Goal: Communication & Community: Answer question/provide support

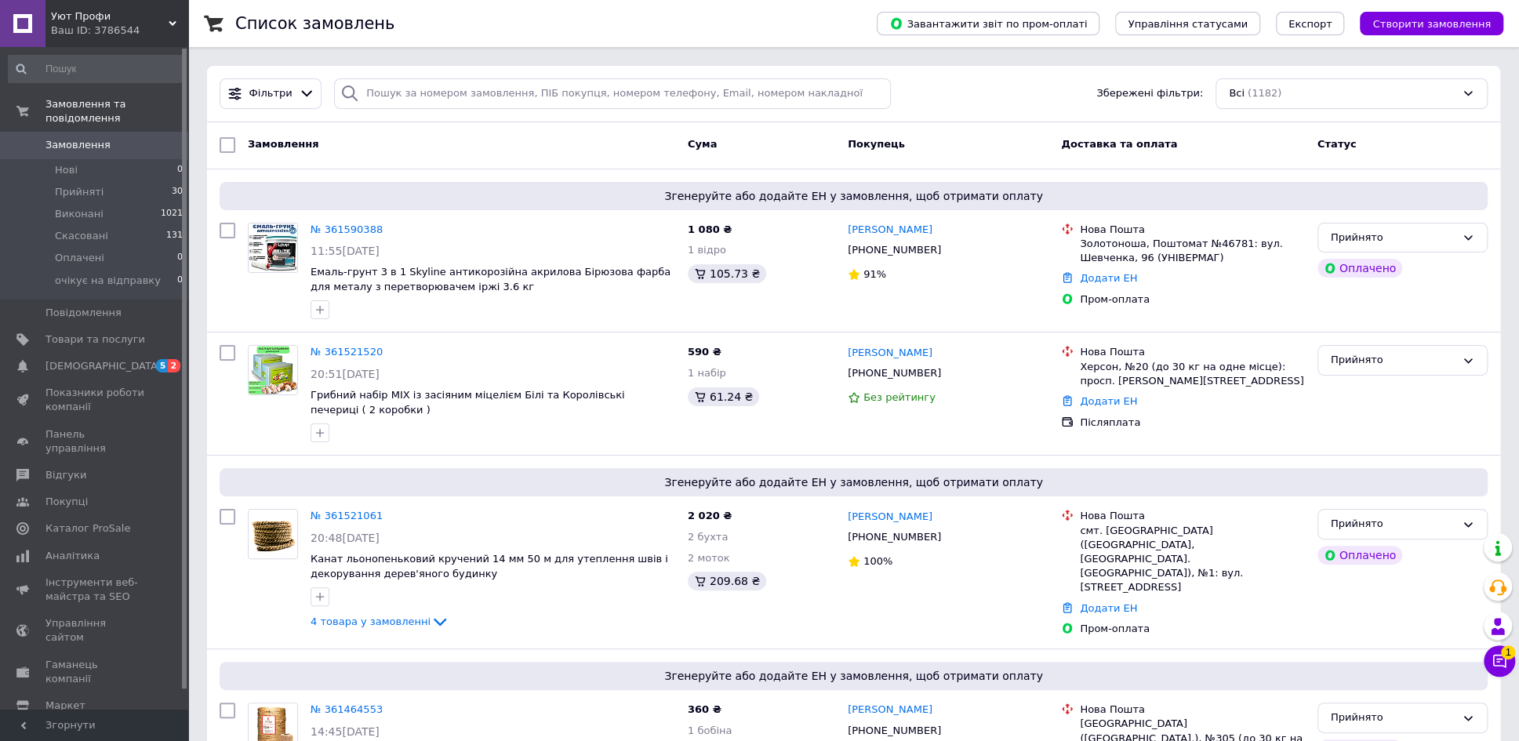
click at [1503, 659] on icon at bounding box center [1499, 661] width 16 height 16
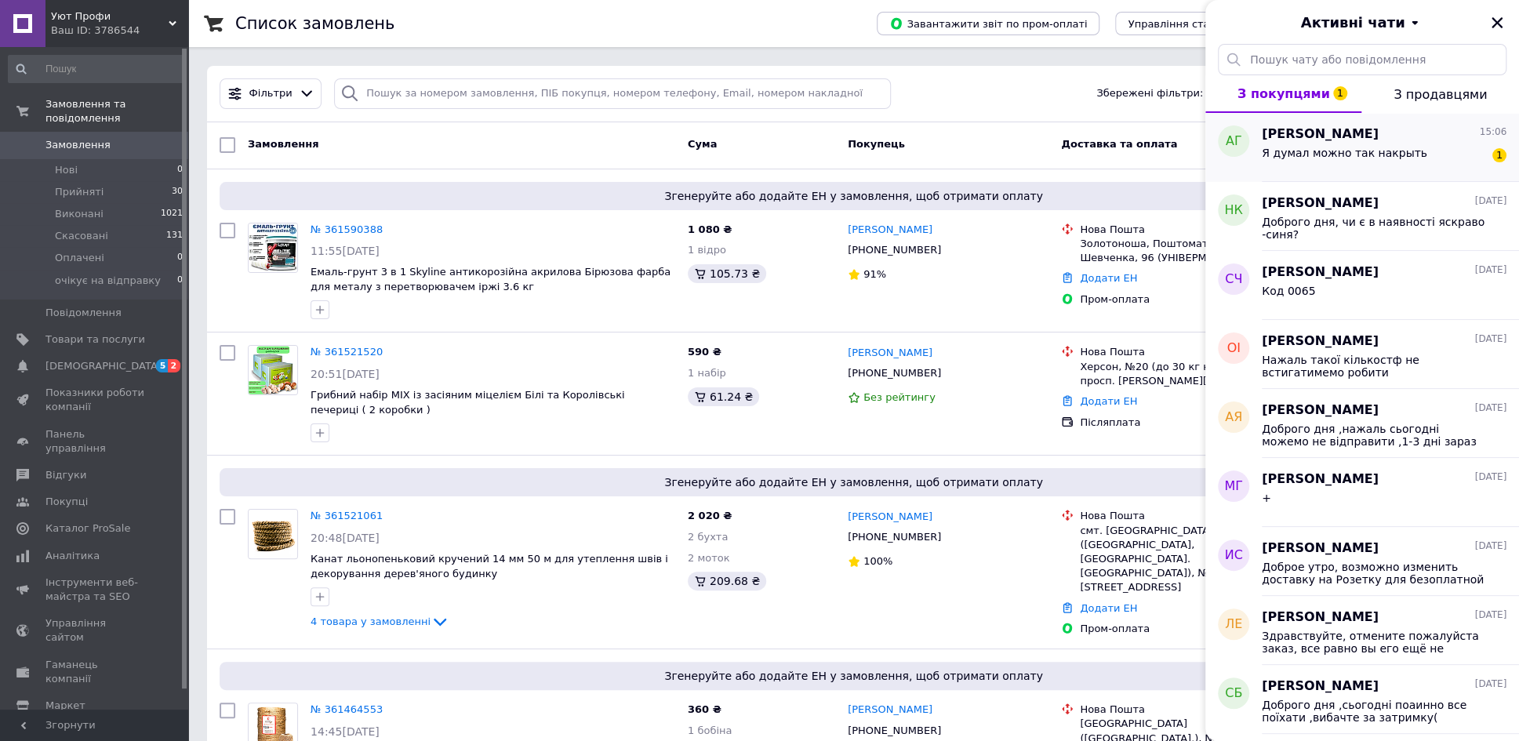
click at [1286, 152] on span "Я думал можно так накрыть" at bounding box center [1343, 153] width 165 height 13
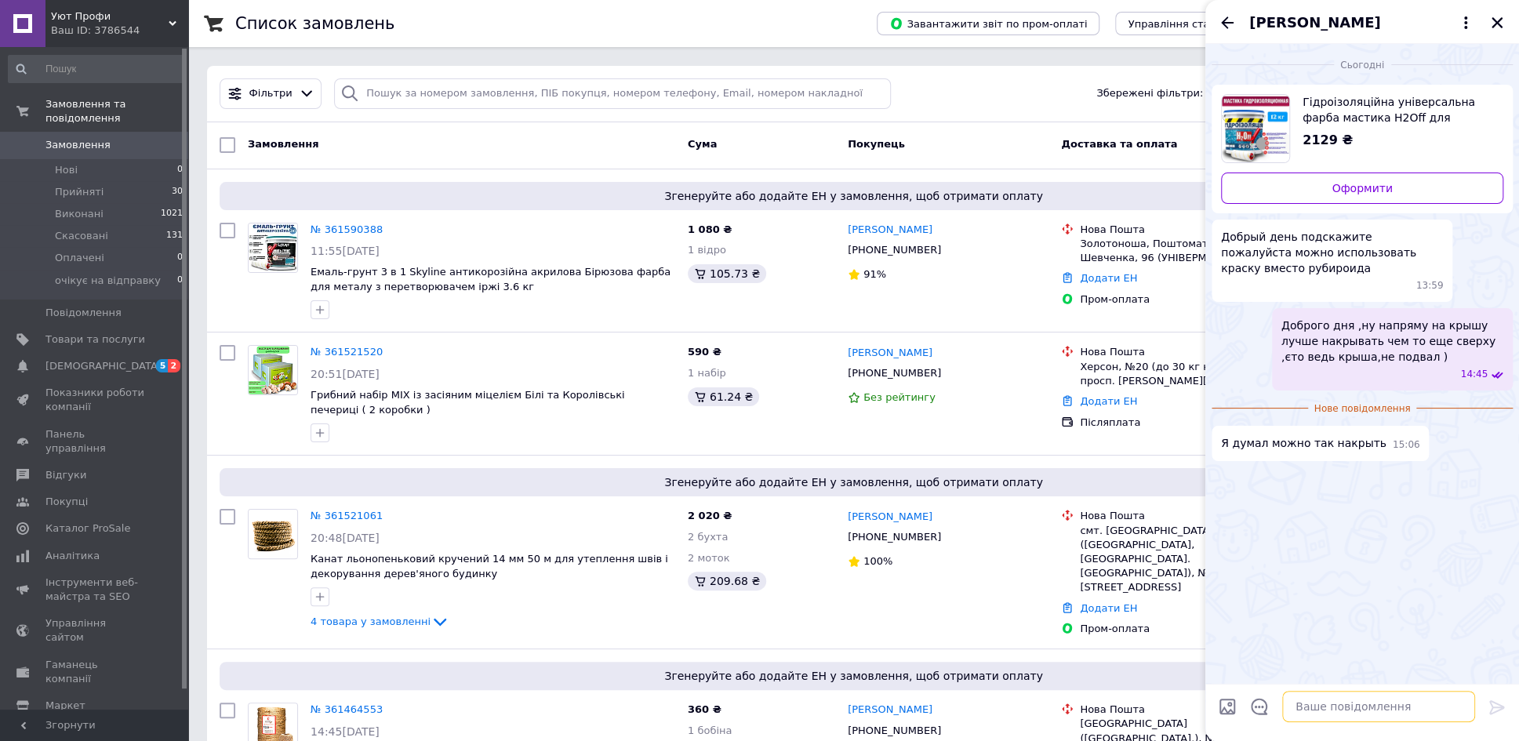
click at [1298, 713] on textarea at bounding box center [1378, 706] width 193 height 31
click at [1496, 21] on icon "Закрити" at bounding box center [1496, 22] width 11 height 11
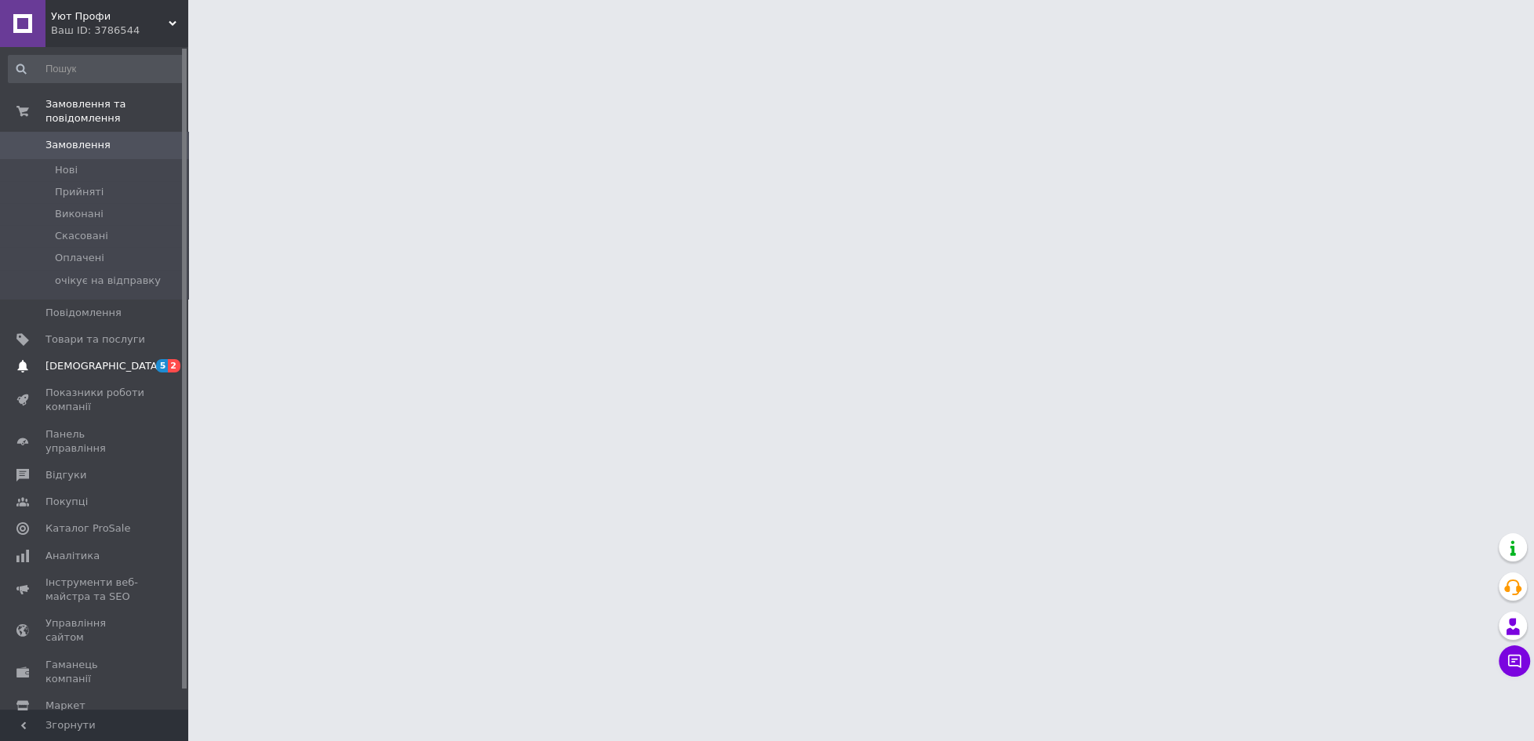
click at [77, 359] on span "[DEMOGRAPHIC_DATA]" at bounding box center [103, 366] width 116 height 14
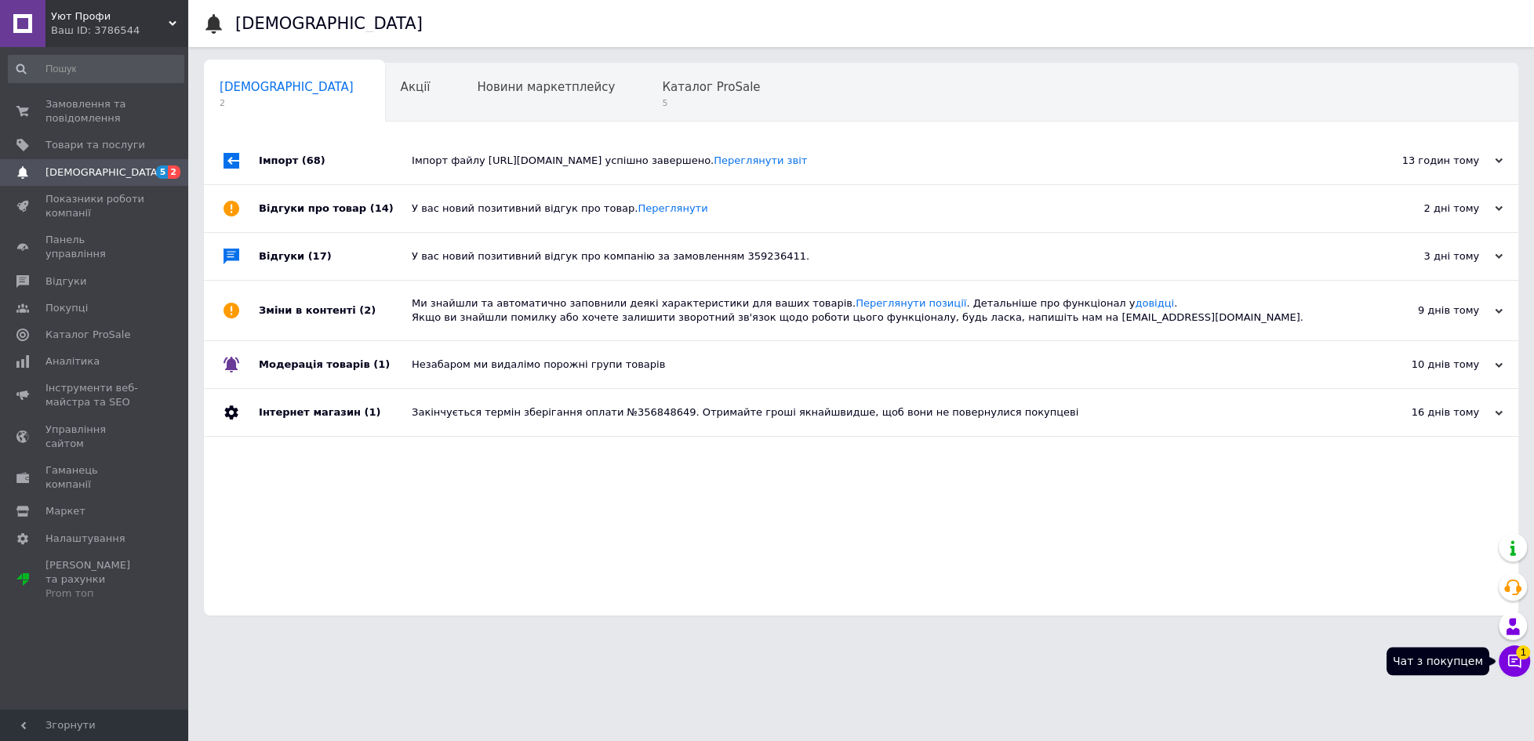
click at [1512, 655] on icon at bounding box center [1514, 661] width 13 height 13
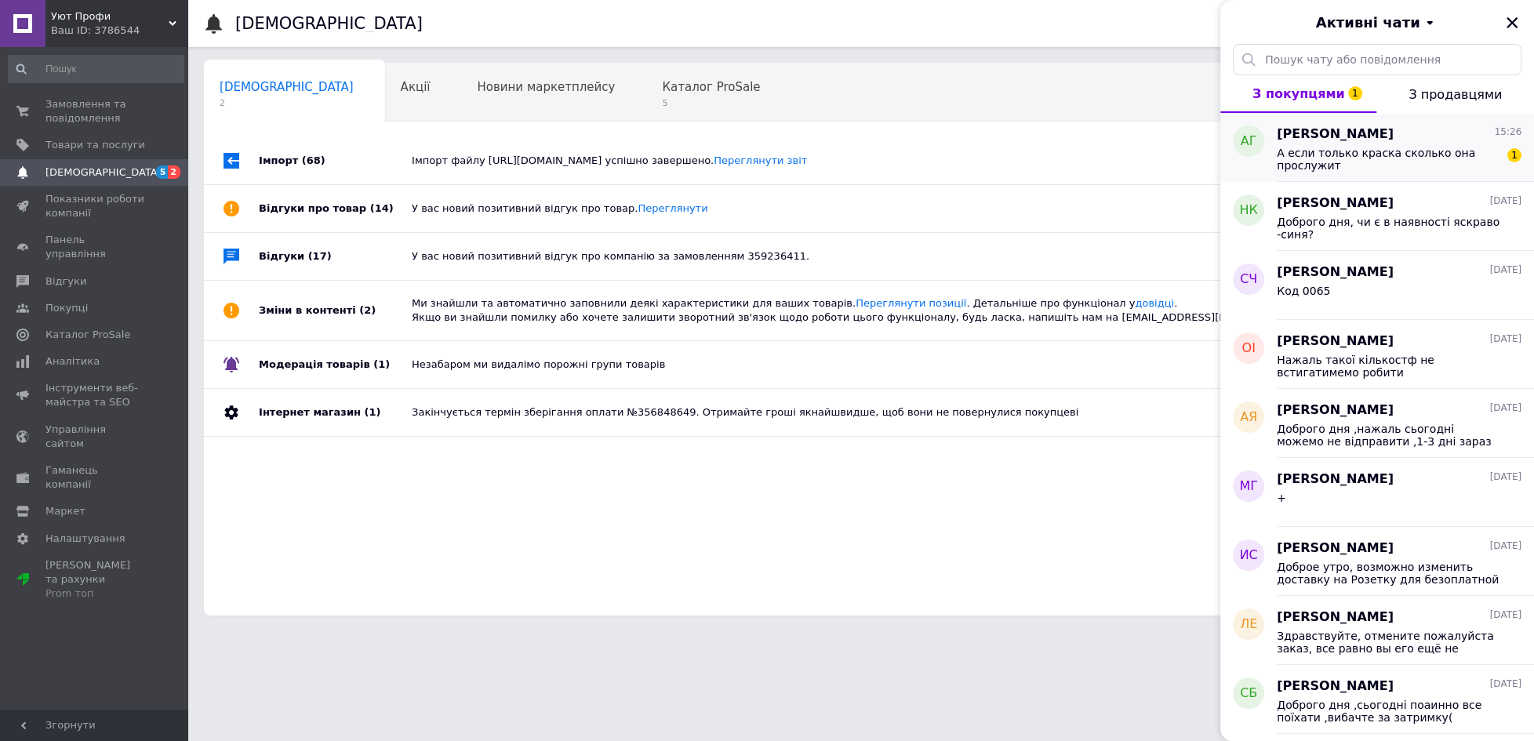
click at [1329, 158] on span "А если только краска сколько она прослужит" at bounding box center [1387, 159] width 223 height 25
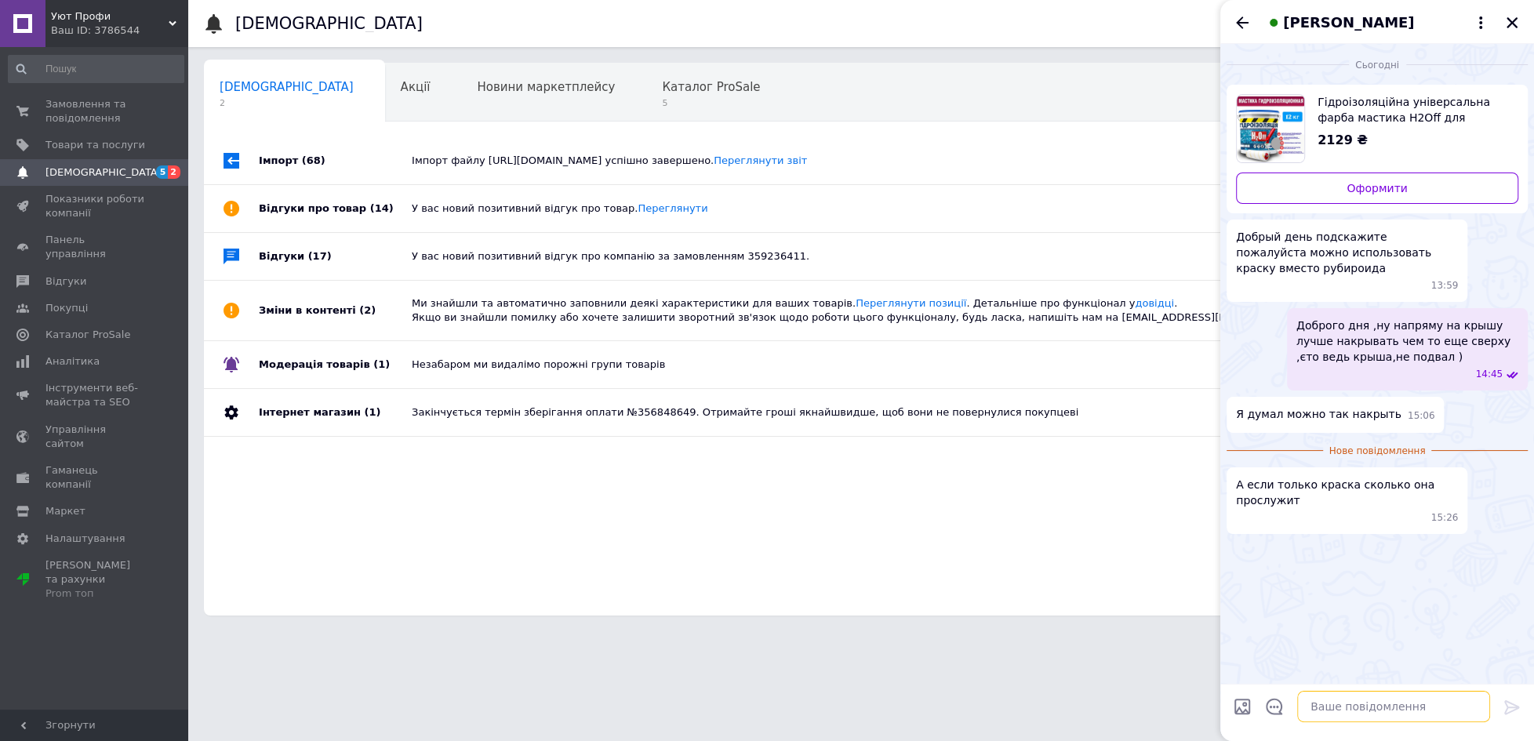
click at [1308, 705] on textarea at bounding box center [1393, 706] width 193 height 31
click at [1314, 710] on textarea at bounding box center [1393, 706] width 193 height 31
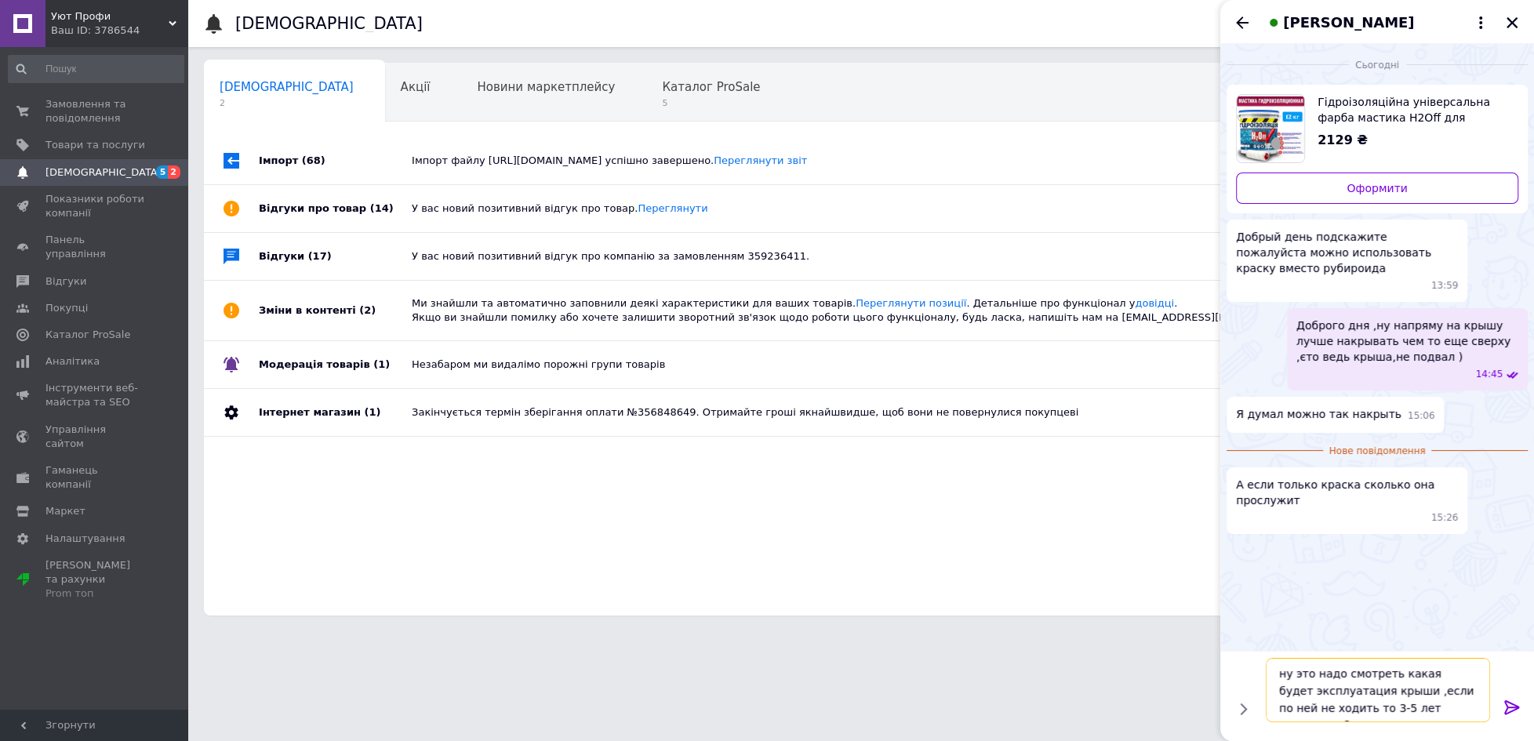
type textarea "ну это надо смотреть какая будет эксплуатация крыши ,если по ней не ходить то 3…"
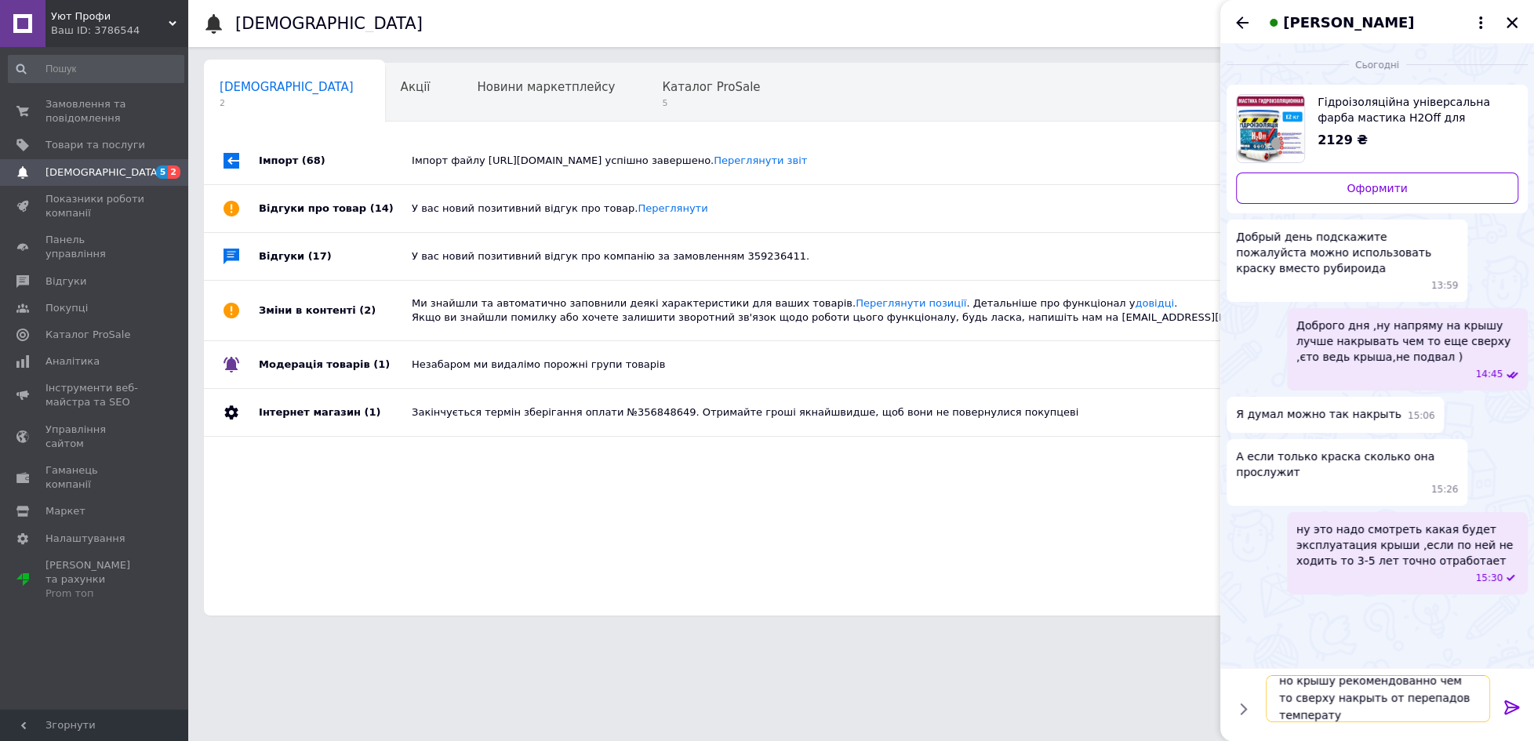
scroll to position [1, 0]
type textarea "но крышу рекомендованно чем то сверху накрыть от перепадов температуры ,солнце …"
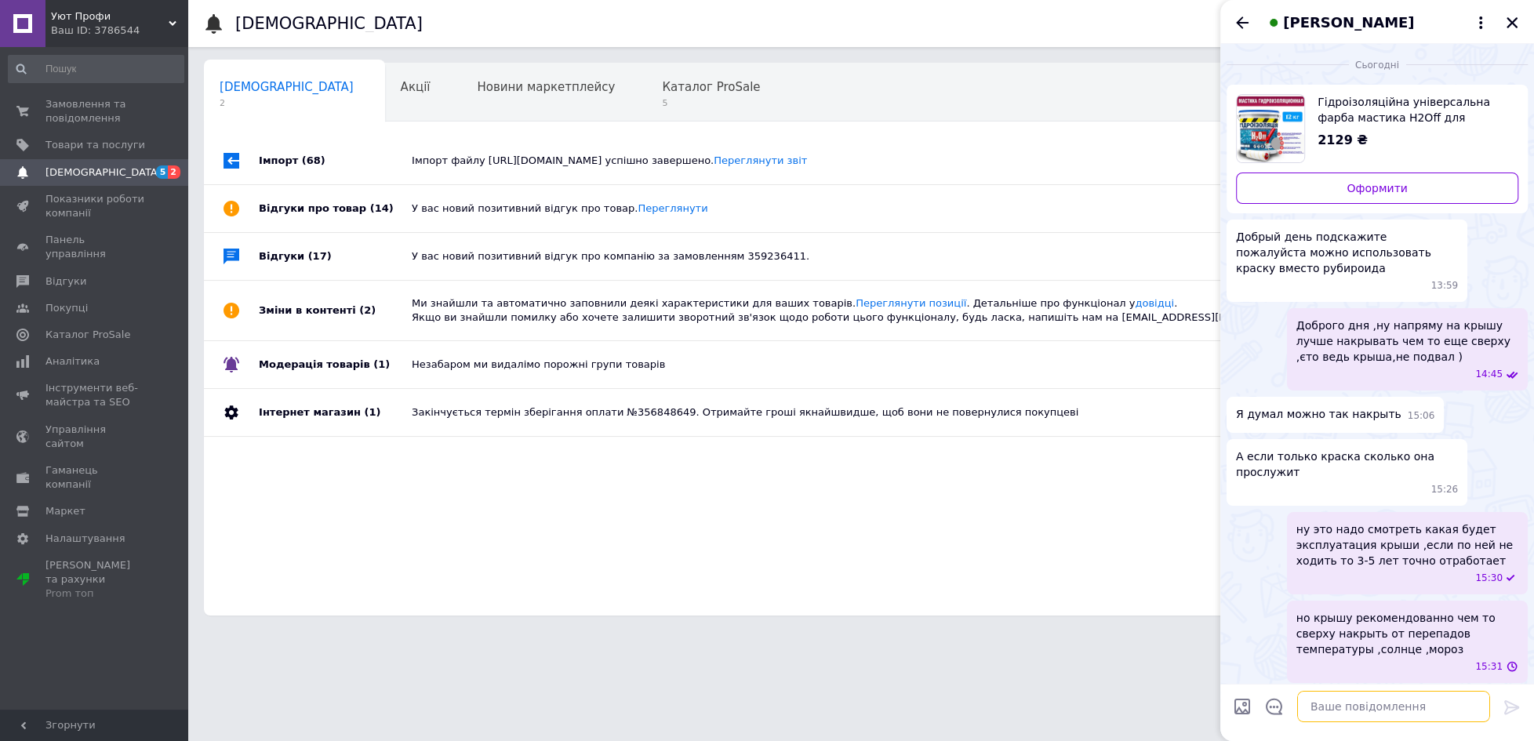
scroll to position [5, 0]
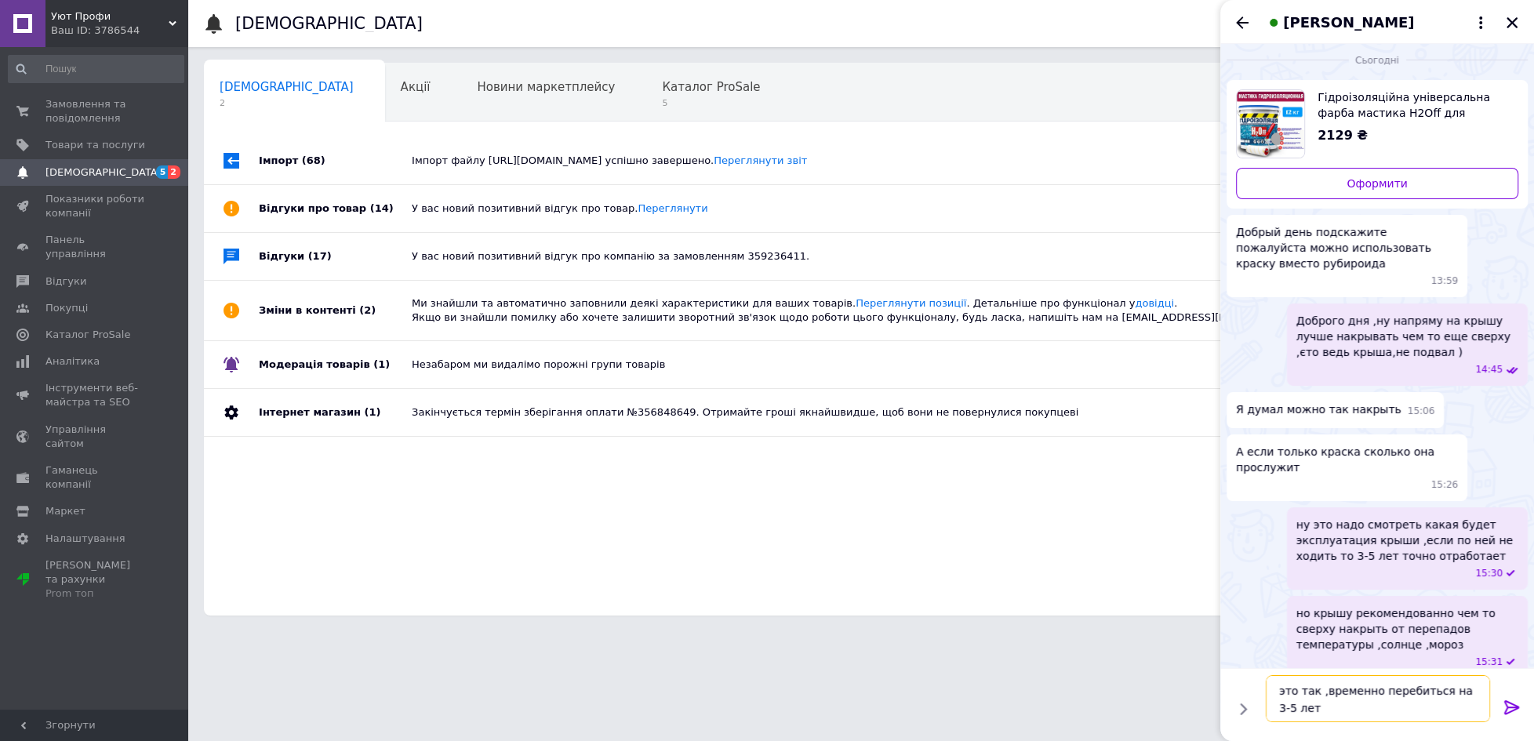
type textarea "это так ,временно перебиться на 3-5 лет"
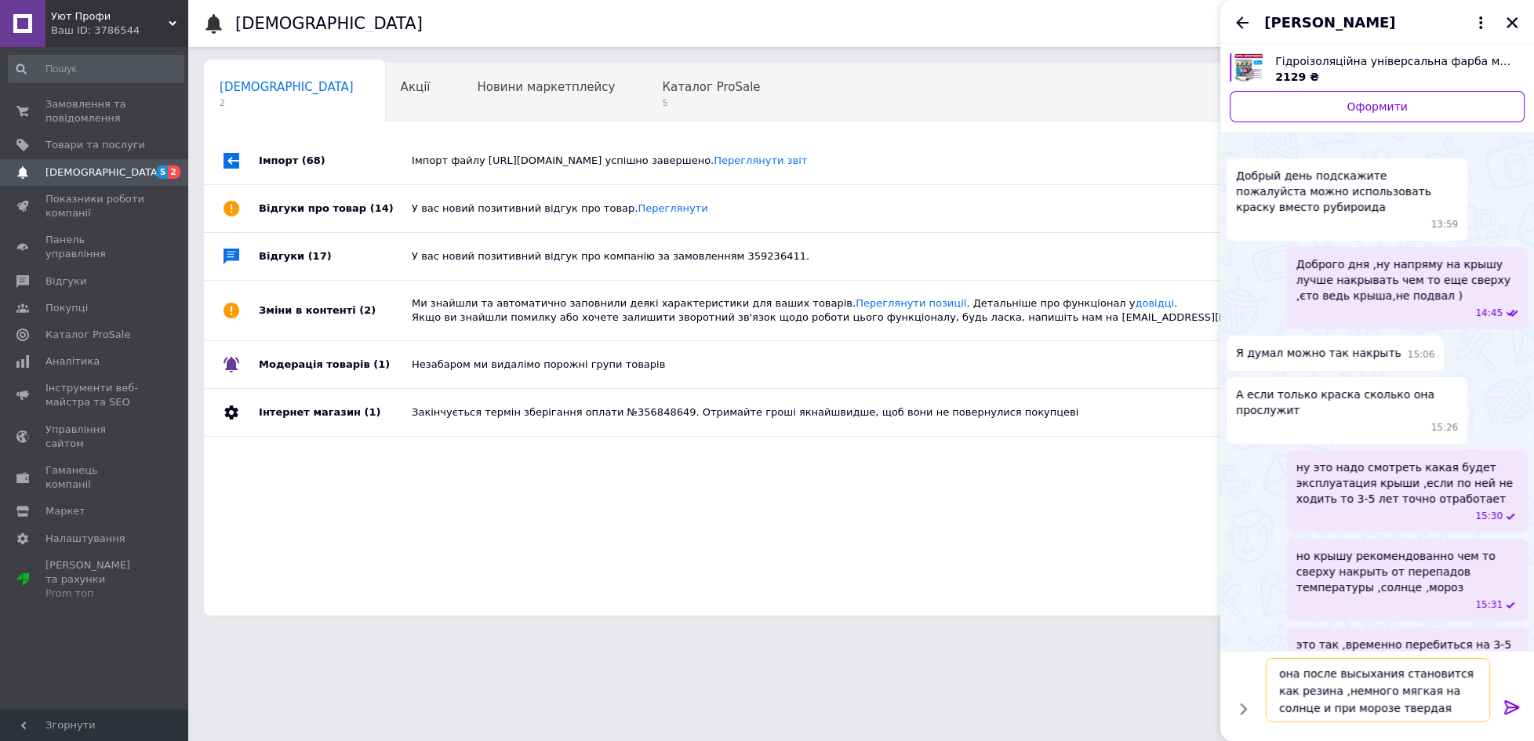
type textarea "она после высыхания становится как резина ,немного мягкая на солнце и при мороз…"
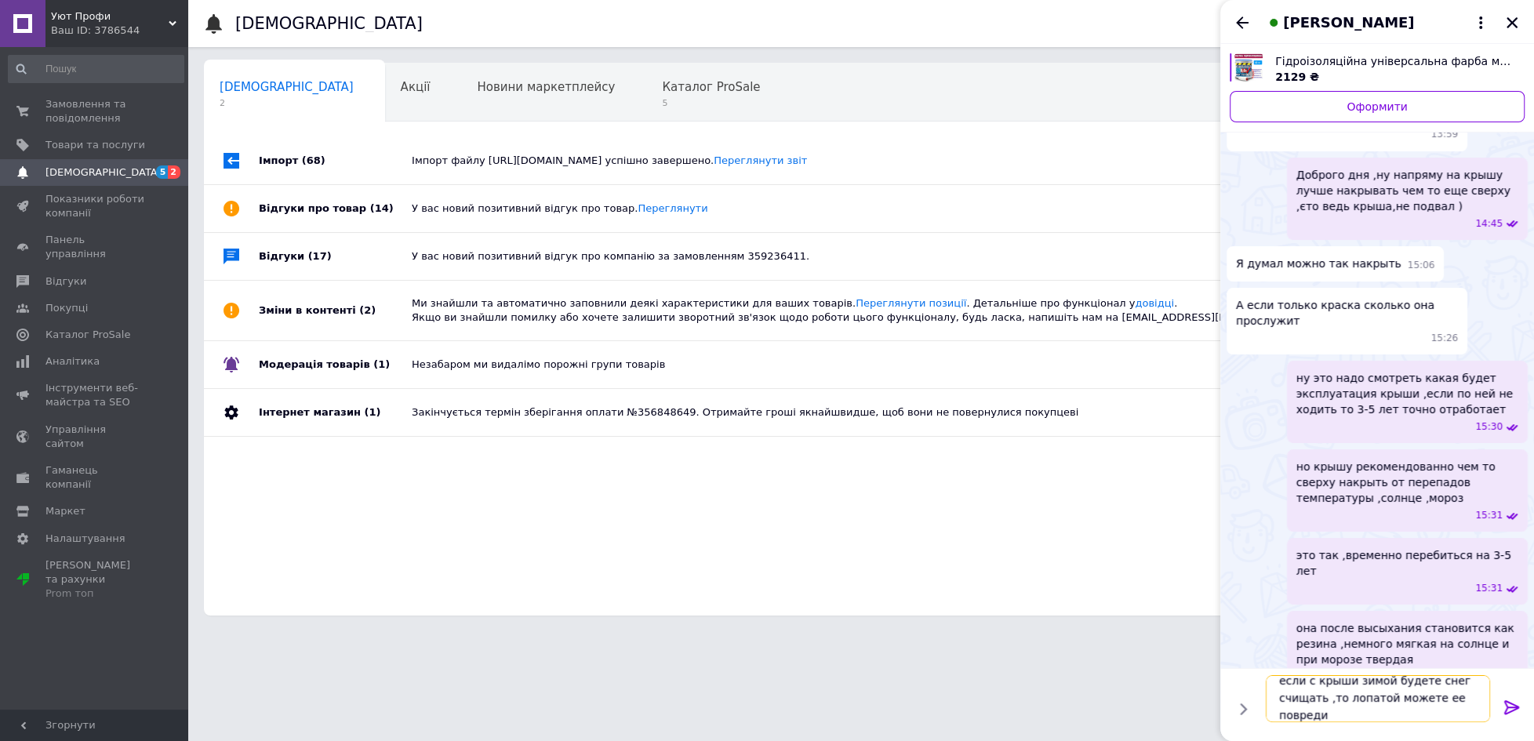
scroll to position [1, 0]
type textarea "если с крыши зимой будете снег счищать ,то лопатой можете ее повредить"
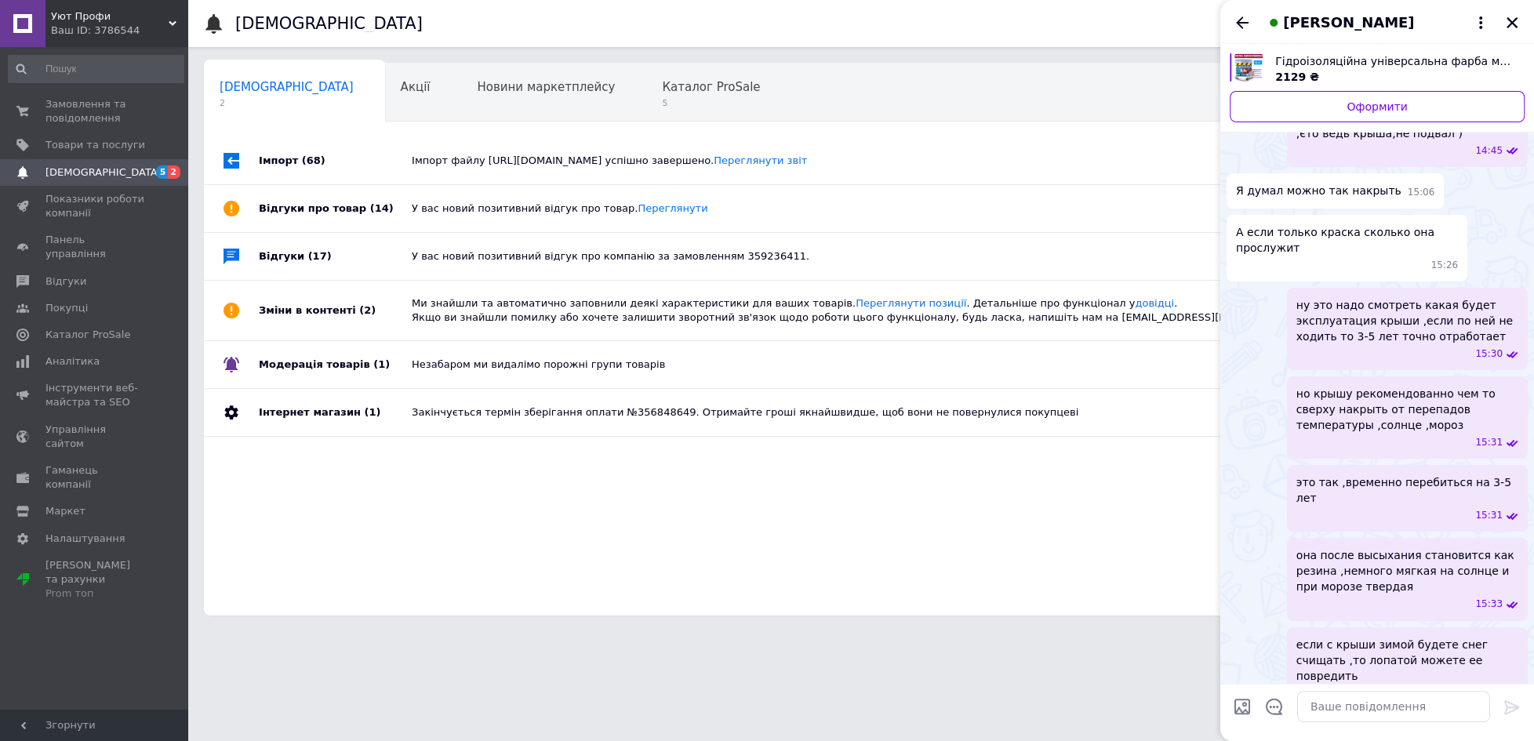
click at [1290, 20] on span "[PERSON_NAME]" at bounding box center [1348, 23] width 131 height 20
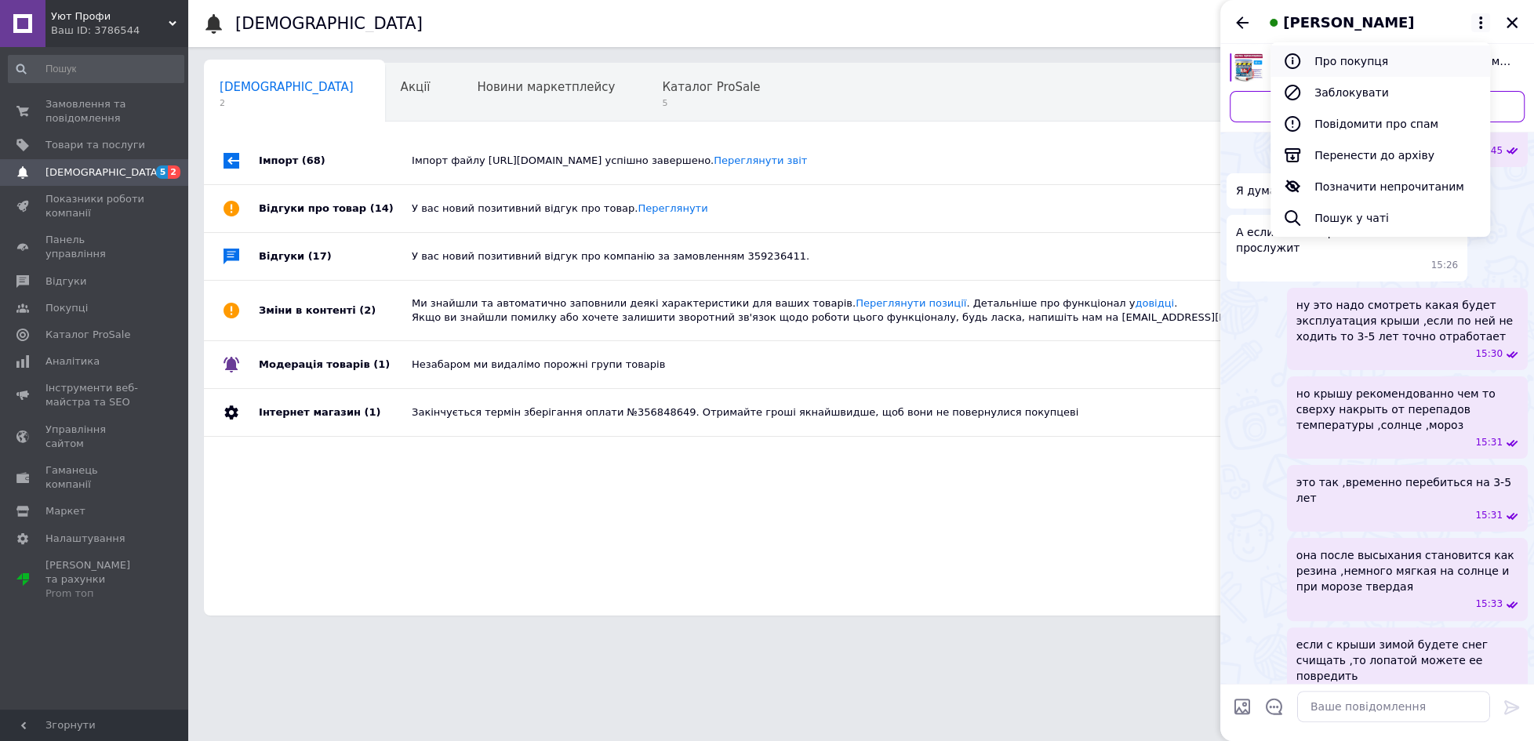
click at [1310, 62] on button "Про покупця" at bounding box center [1380, 60] width 220 height 31
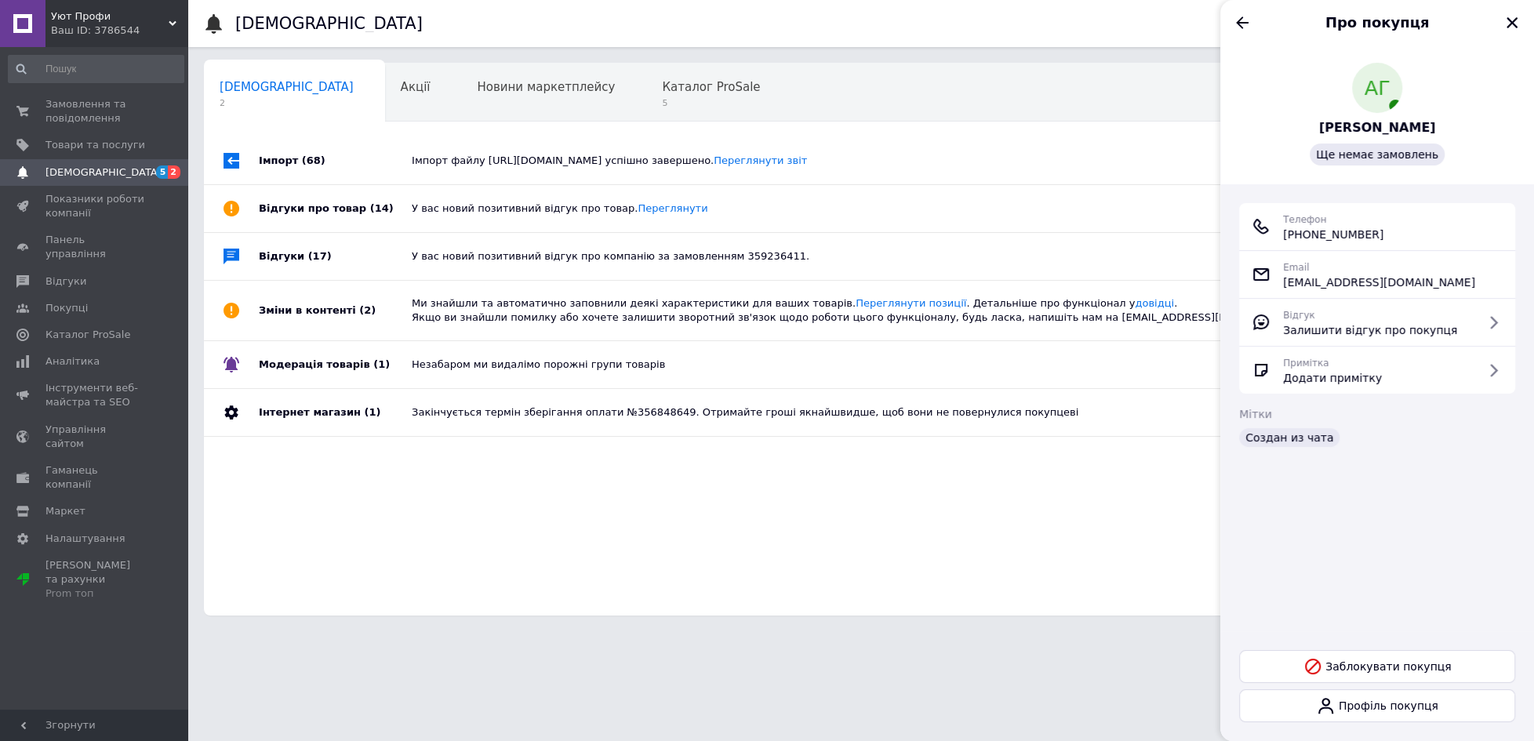
drag, startPoint x: 1387, startPoint y: 234, endPoint x: 1284, endPoint y: 242, distance: 103.0
click at [1284, 242] on div "Телефон +380 (97) 679-53-50" at bounding box center [1377, 226] width 276 height 47
copy span "+380 (97) 679-53-50"
click at [1241, 20] on icon "Назад" at bounding box center [1241, 22] width 19 height 19
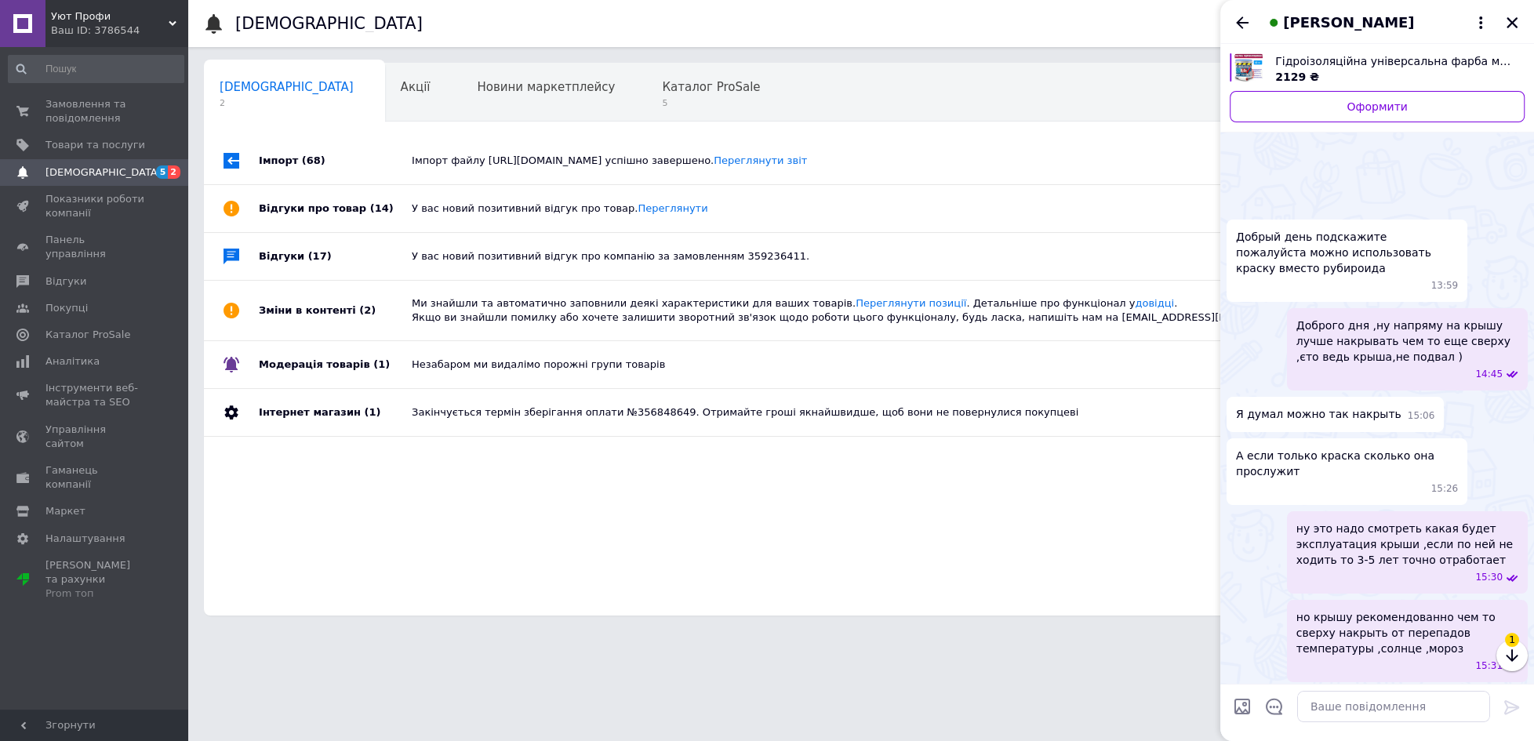
scroll to position [293, 0]
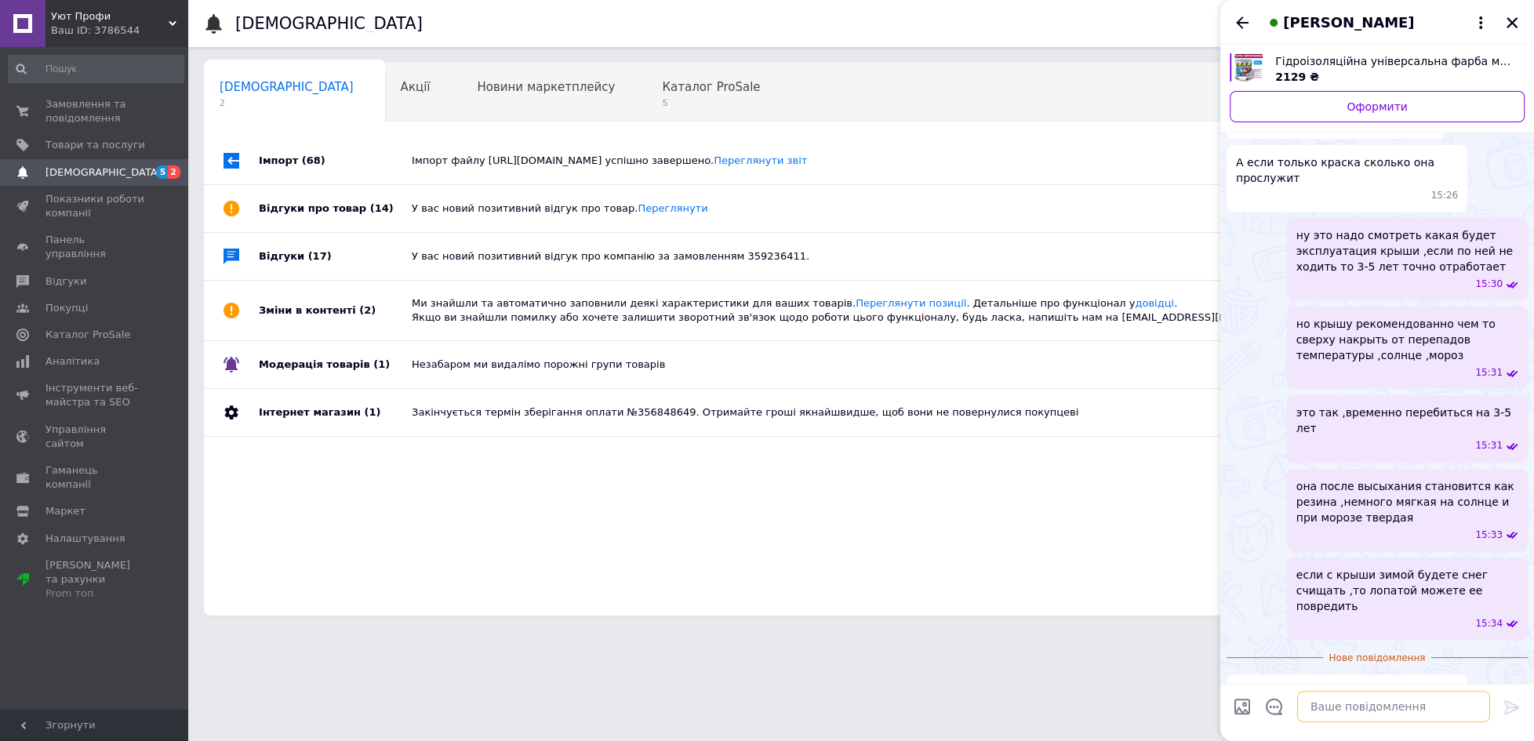
click at [1309, 701] on textarea at bounding box center [1393, 706] width 193 height 31
type textarea "ну если не ходить то как вариант можно нанасти"
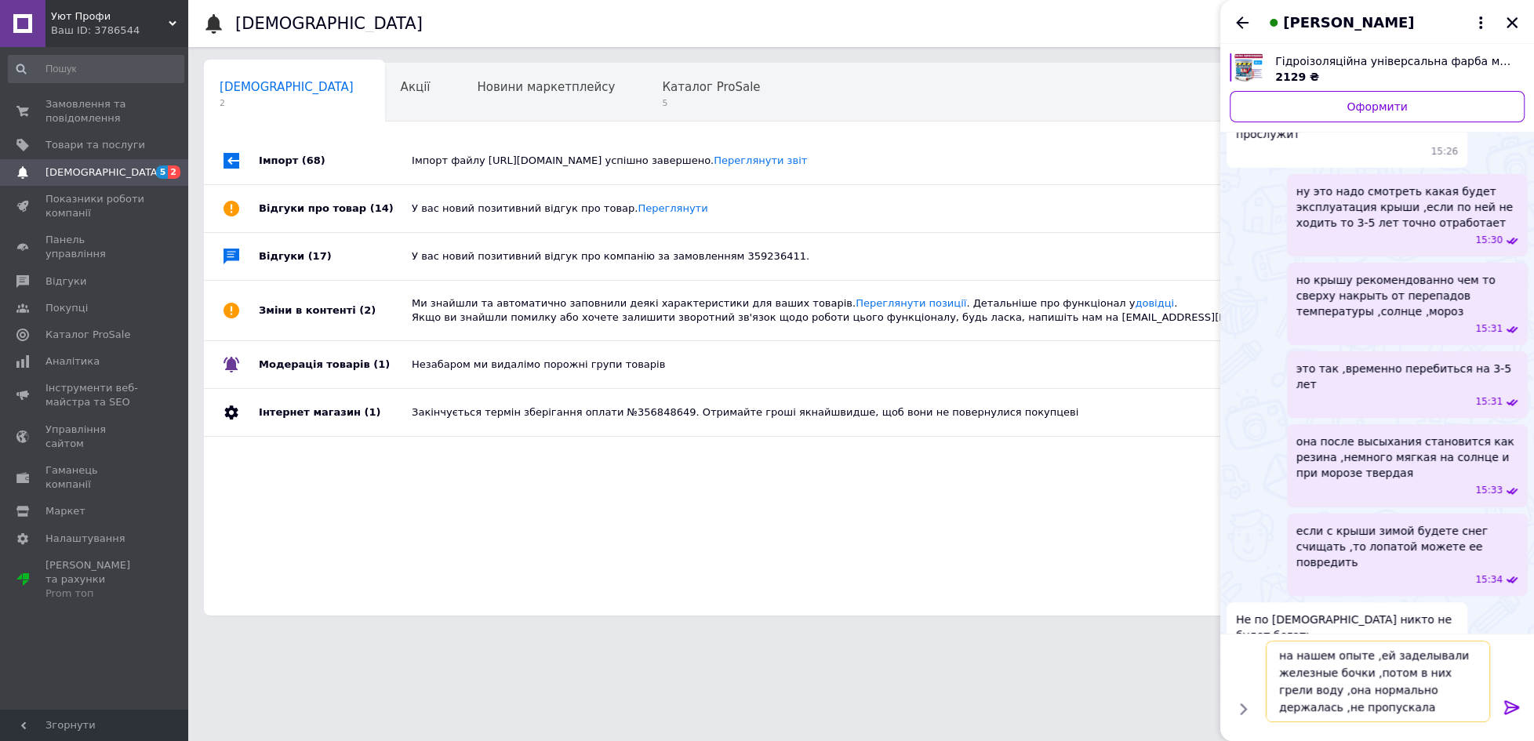
type textarea "на нашем опыте ,ей заделывали железные бочки ,потом в них грели воду ,она норма…"
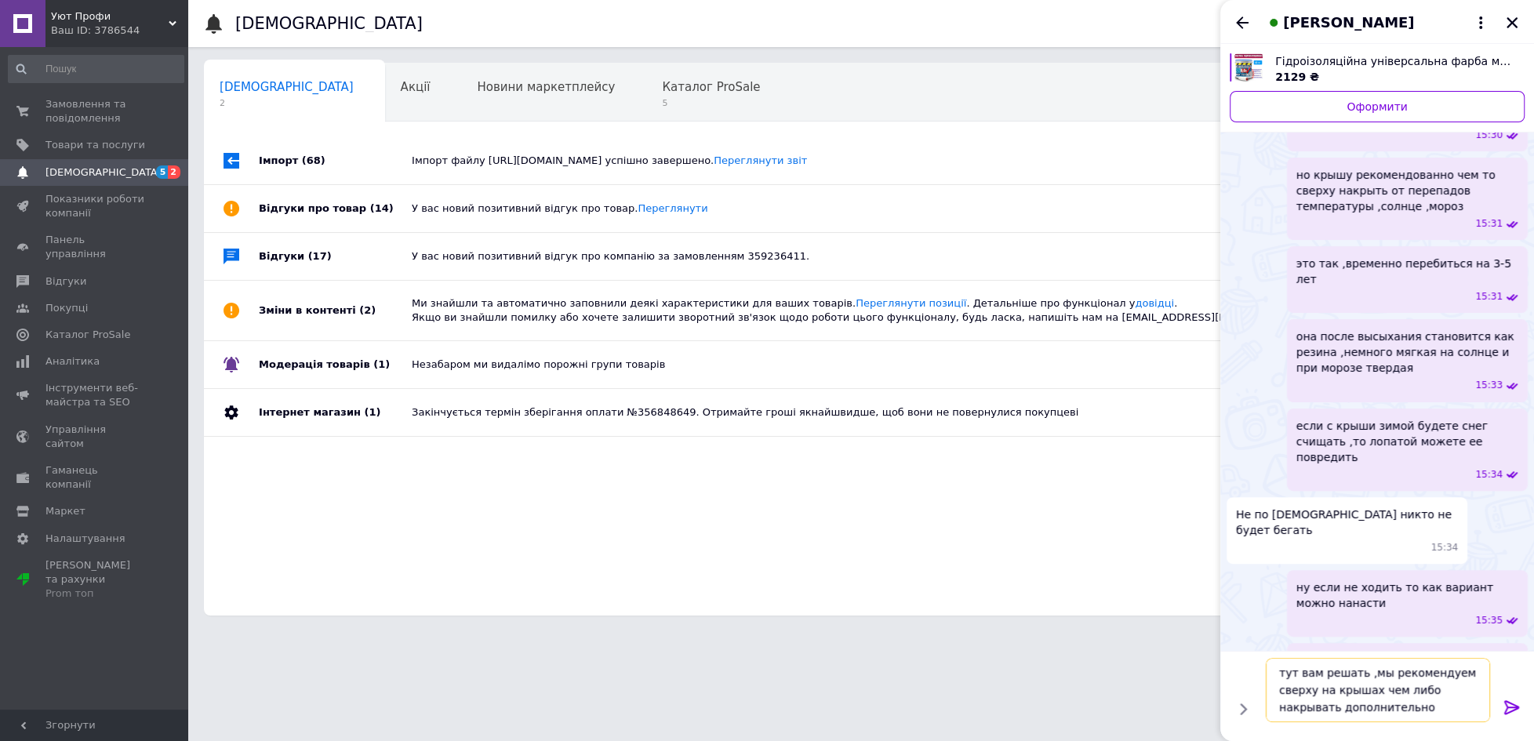
type textarea "тут вам решать ,мы рекомендуем сверху на крышах чем либо накрывать дополнительно"
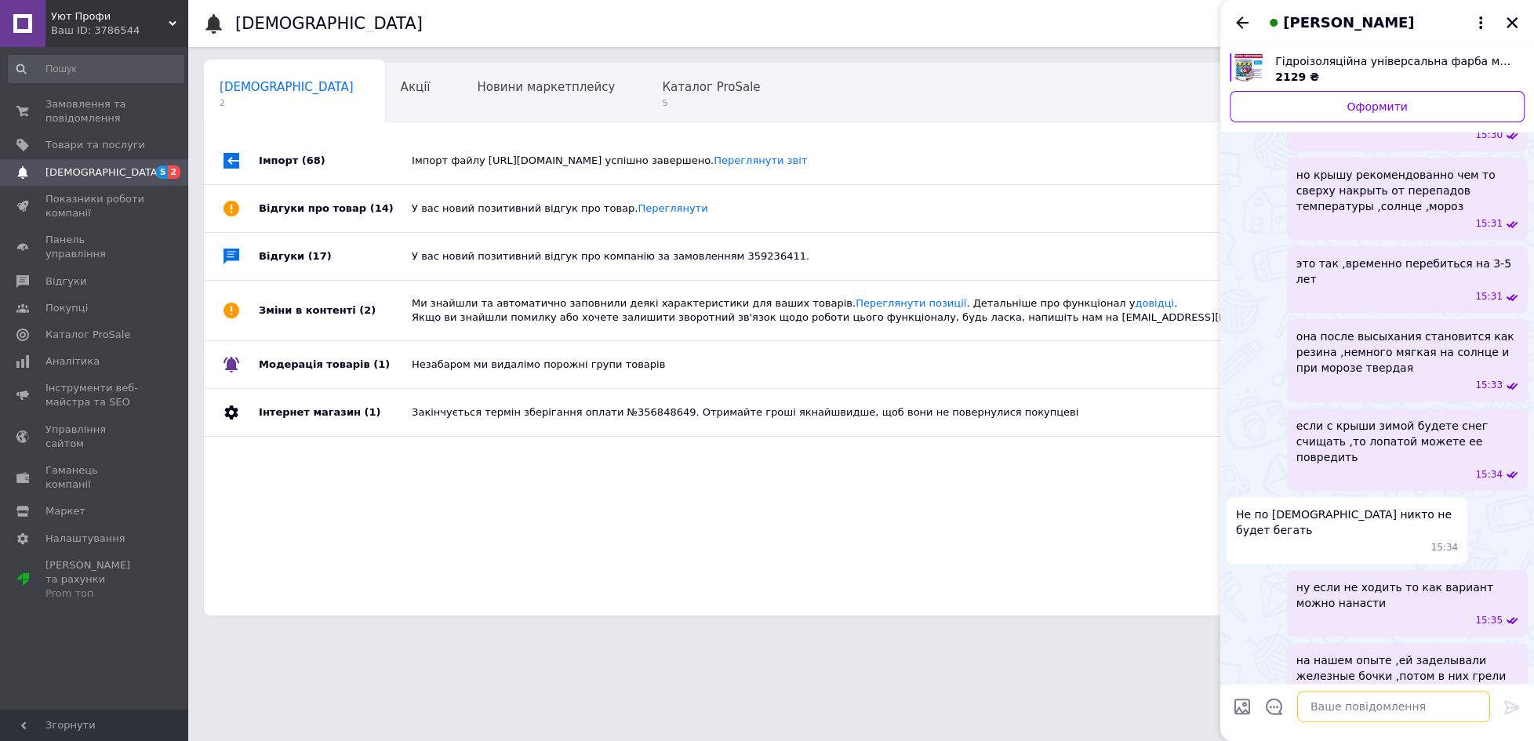
scroll to position [475, 0]
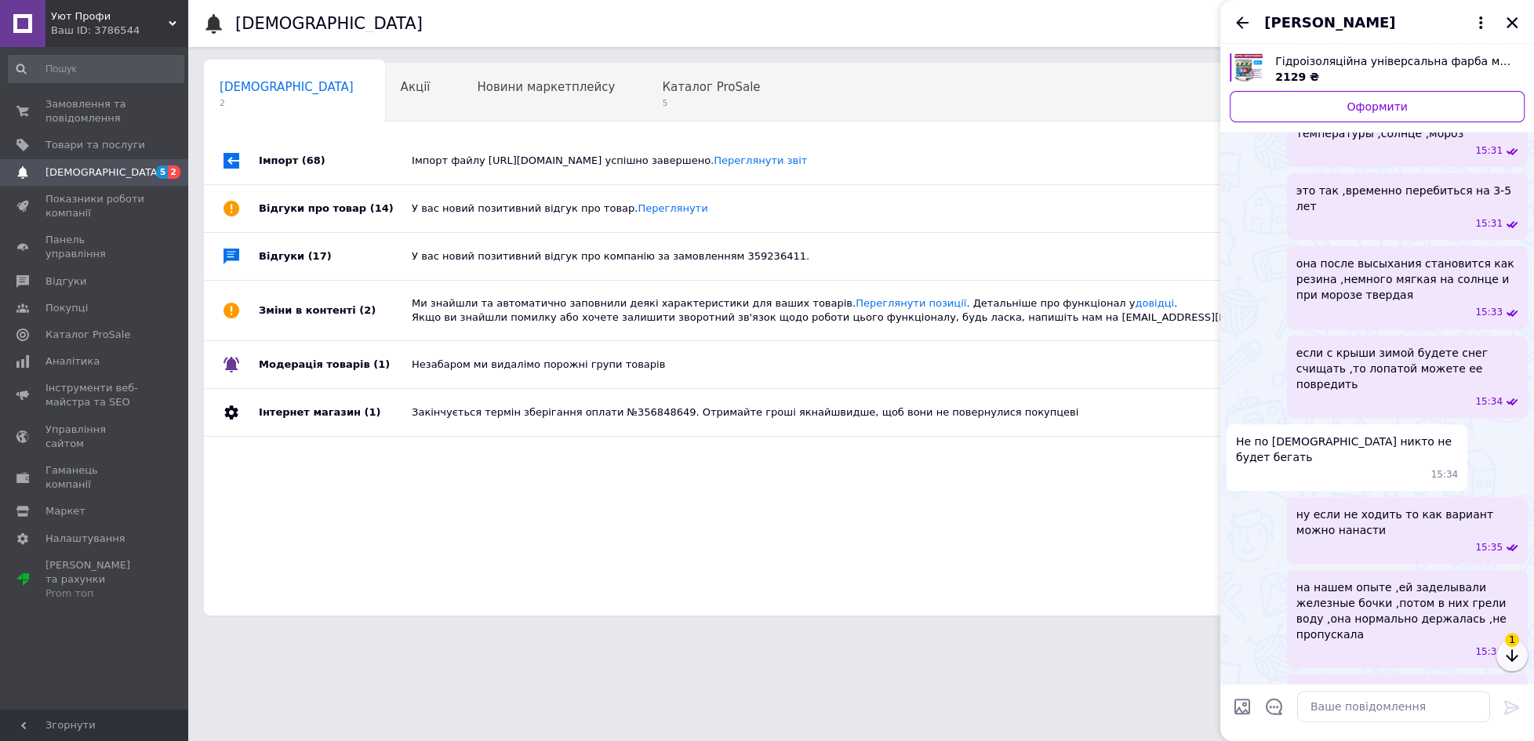
click at [1509, 649] on icon "button" at bounding box center [1511, 655] width 19 height 19
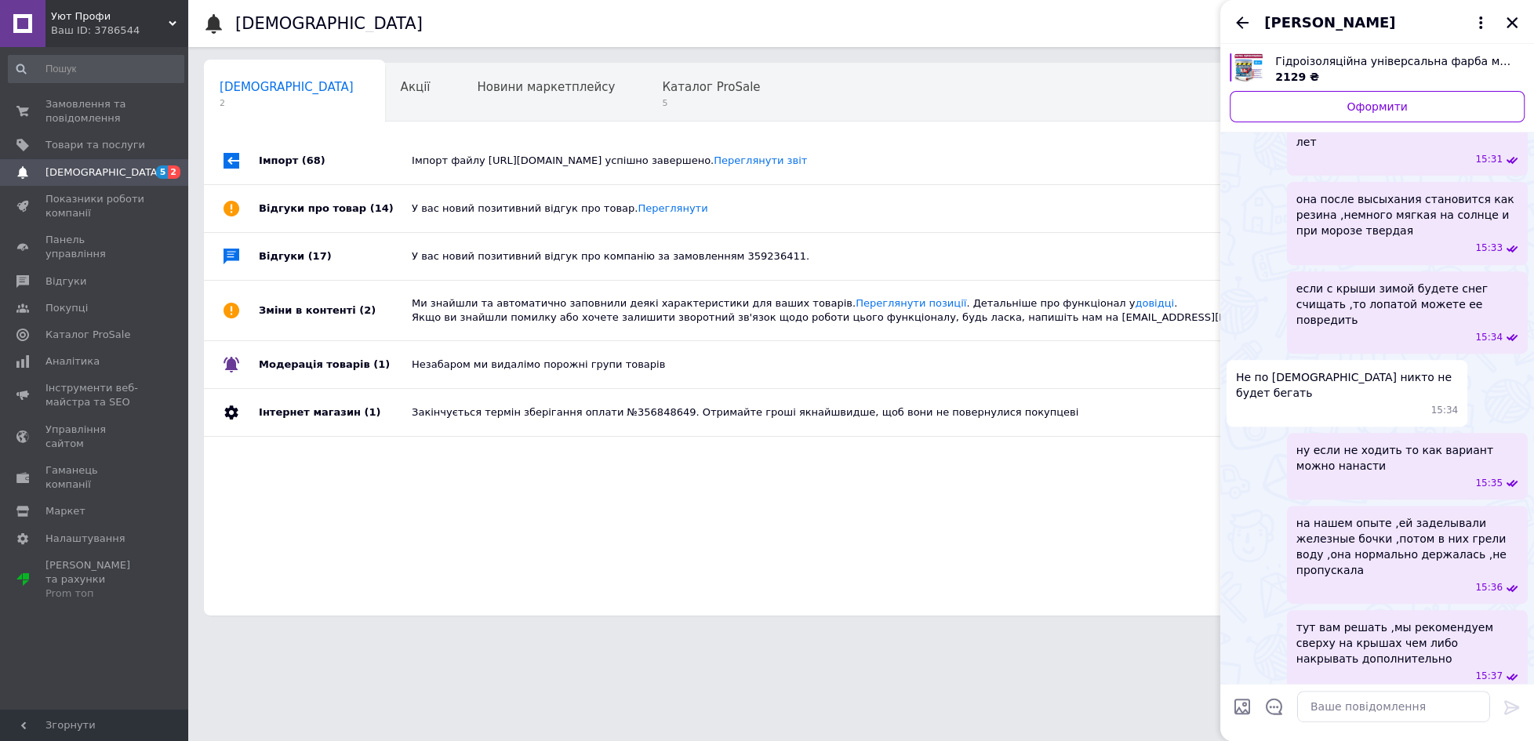
scroll to position [576, 0]
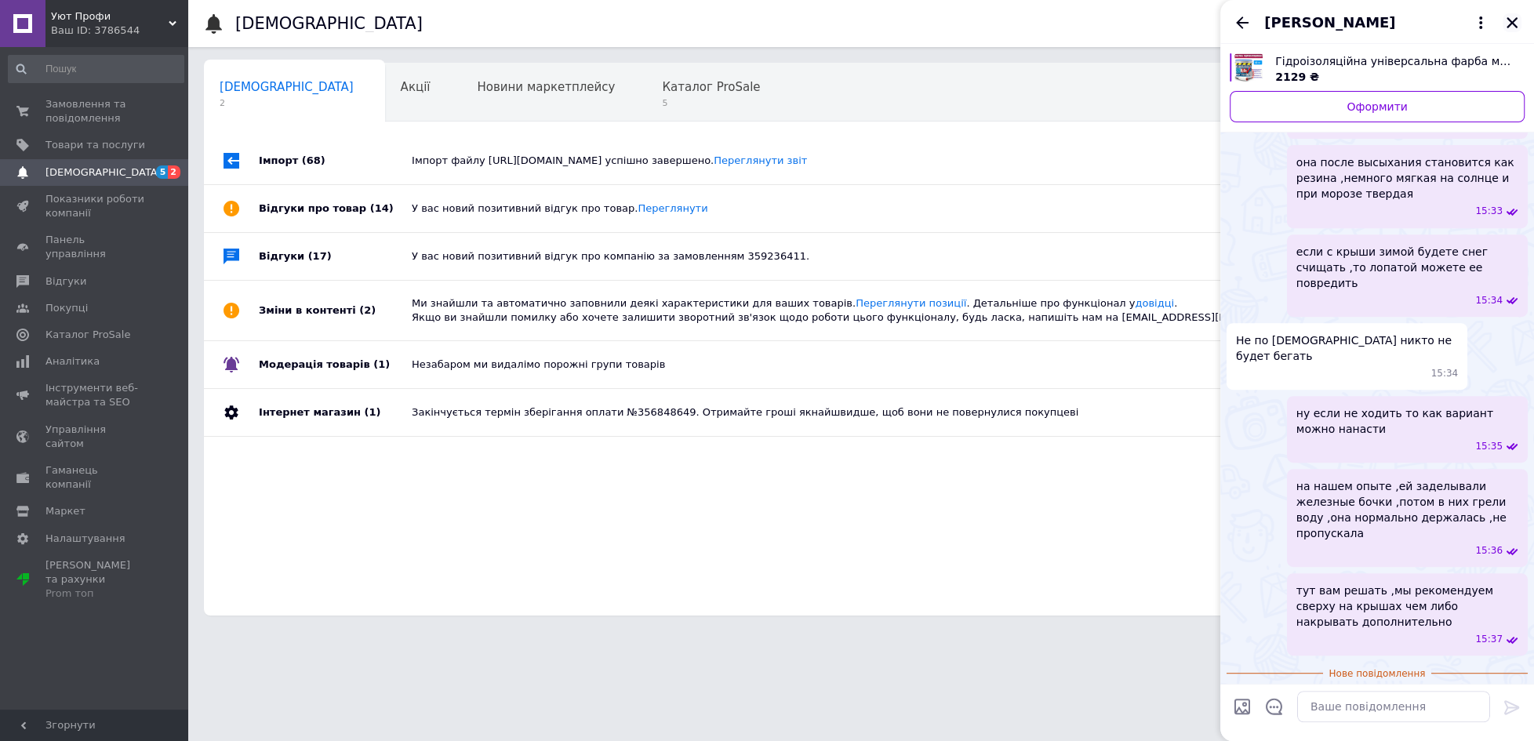
click at [1512, 22] on icon "Закрити" at bounding box center [1512, 23] width 14 height 14
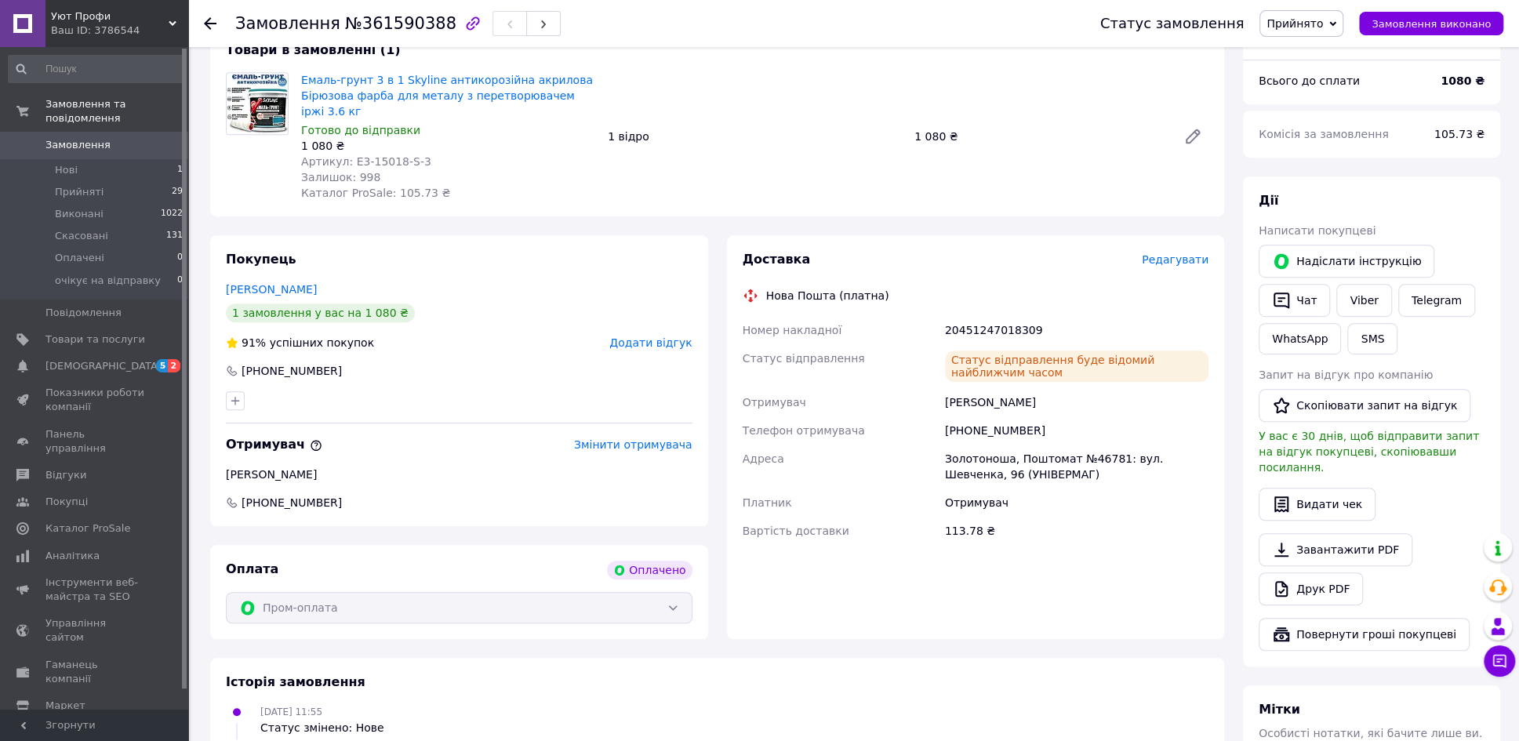
scroll to position [588, 0]
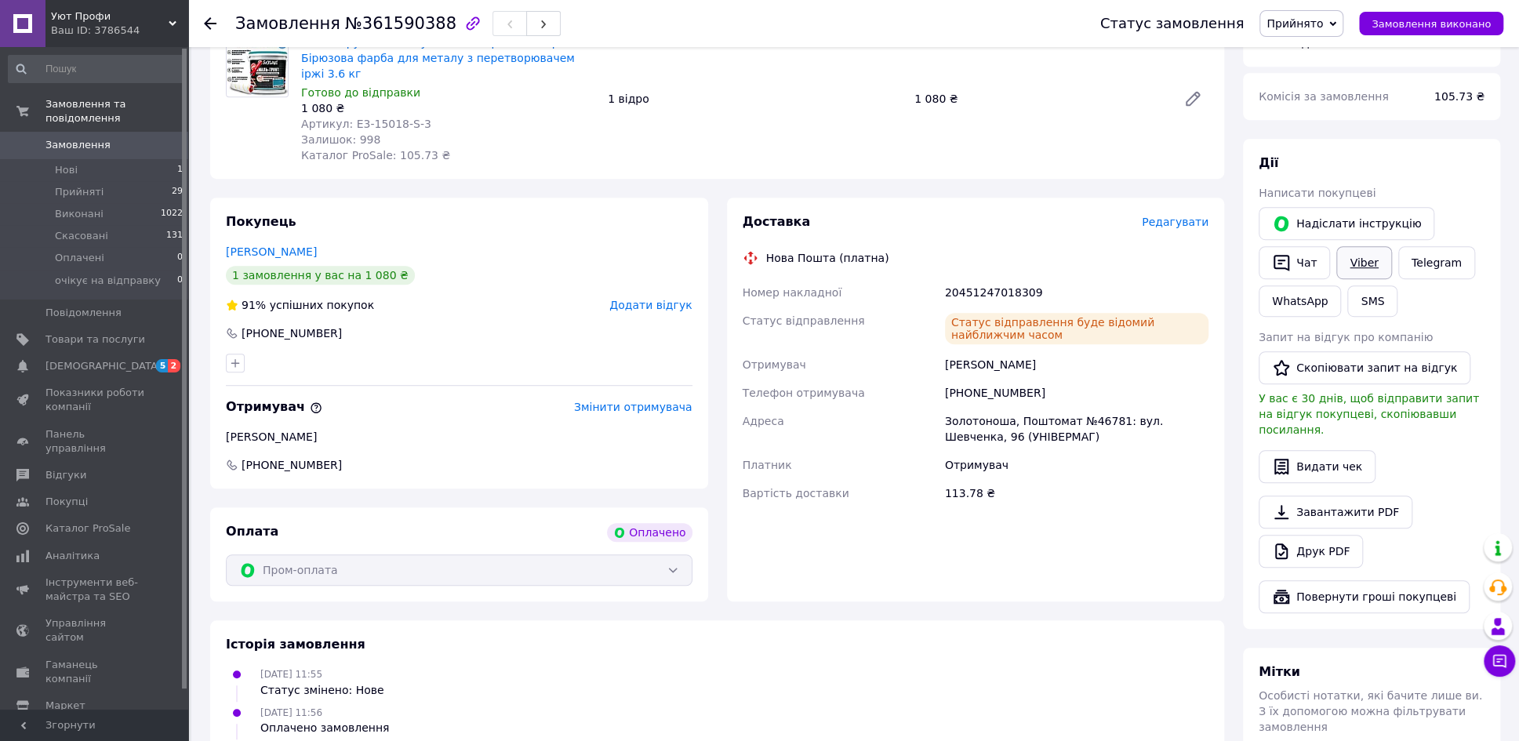
click at [1360, 246] on link "Viber" at bounding box center [1363, 262] width 55 height 33
click at [199, 372] on div "Замовлення №361590388 Статус замовлення Прийнято Виконано Скасовано Оплачено оч…" at bounding box center [854, 243] width 1327 height 1568
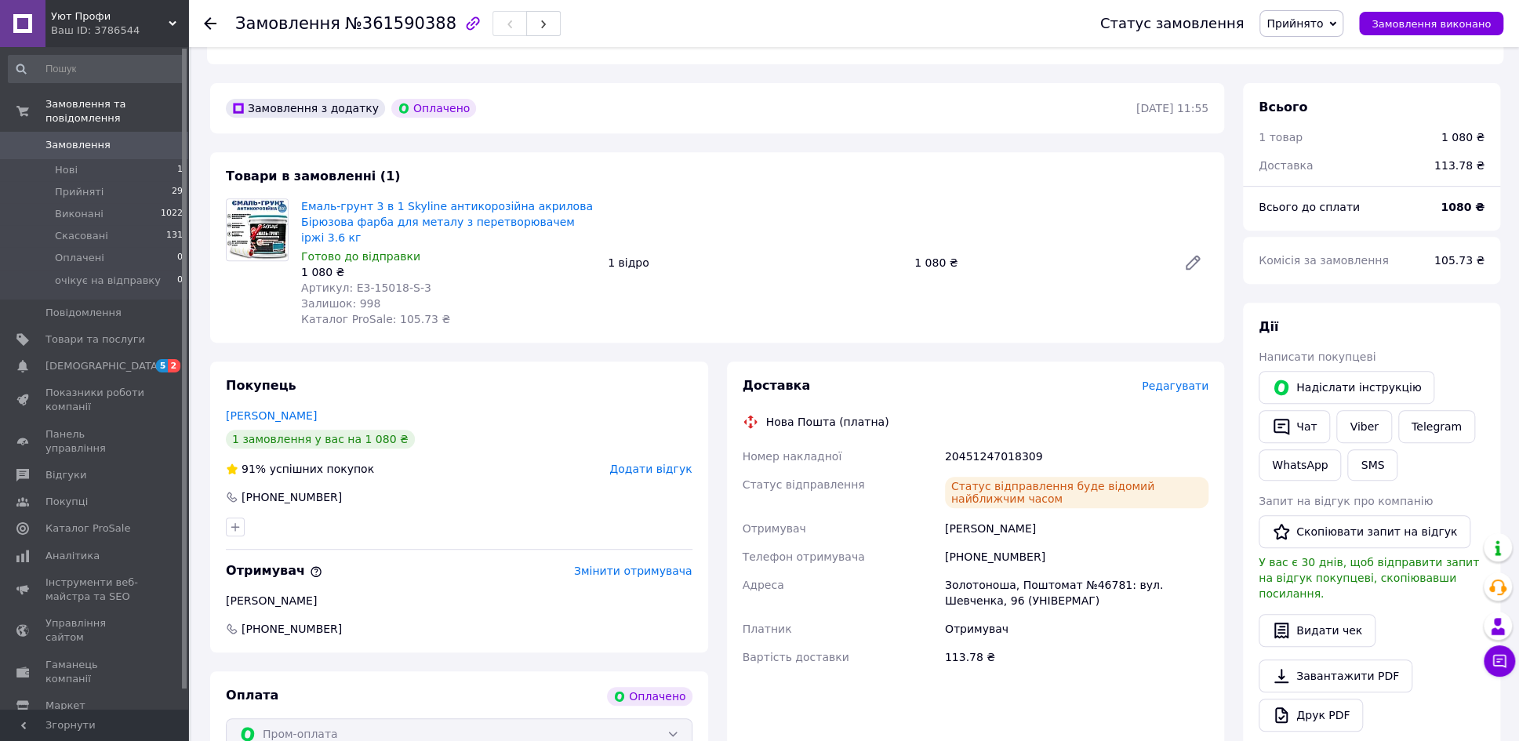
scroll to position [392, 0]
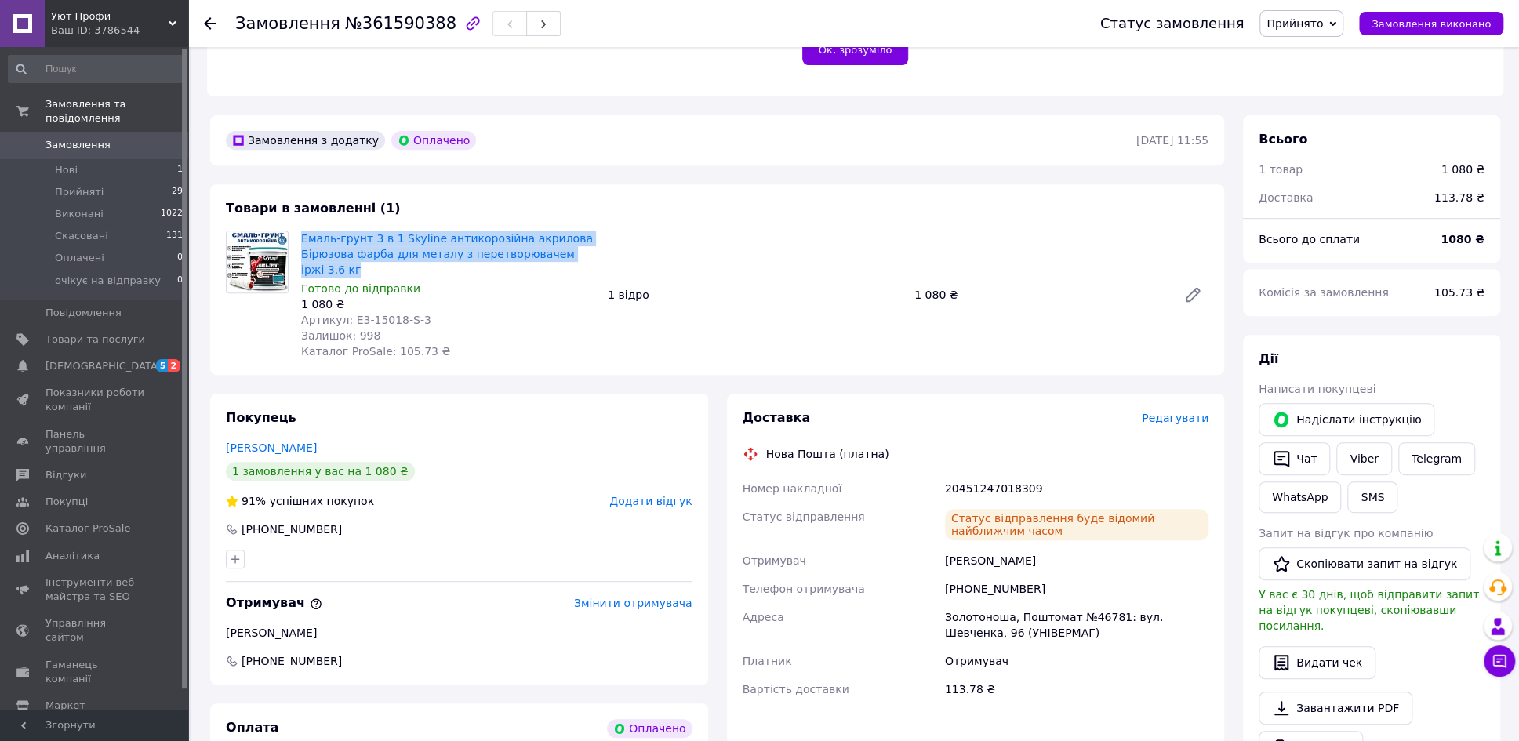
drag, startPoint x: 596, startPoint y: 238, endPoint x: 296, endPoint y: 225, distance: 299.8
click at [296, 227] on div "Емаль-грунт 3 в 1 Skyline антикорозійна акрилова Бірюзова фарба для металу з пе…" at bounding box center [448, 294] width 307 height 135
copy link "Емаль-грунт 3 в 1 Skyline антикорозійна акрилова Бірюзова фарба для металу з пе…"
click at [141, 138] on span "Замовлення" at bounding box center [95, 145] width 100 height 14
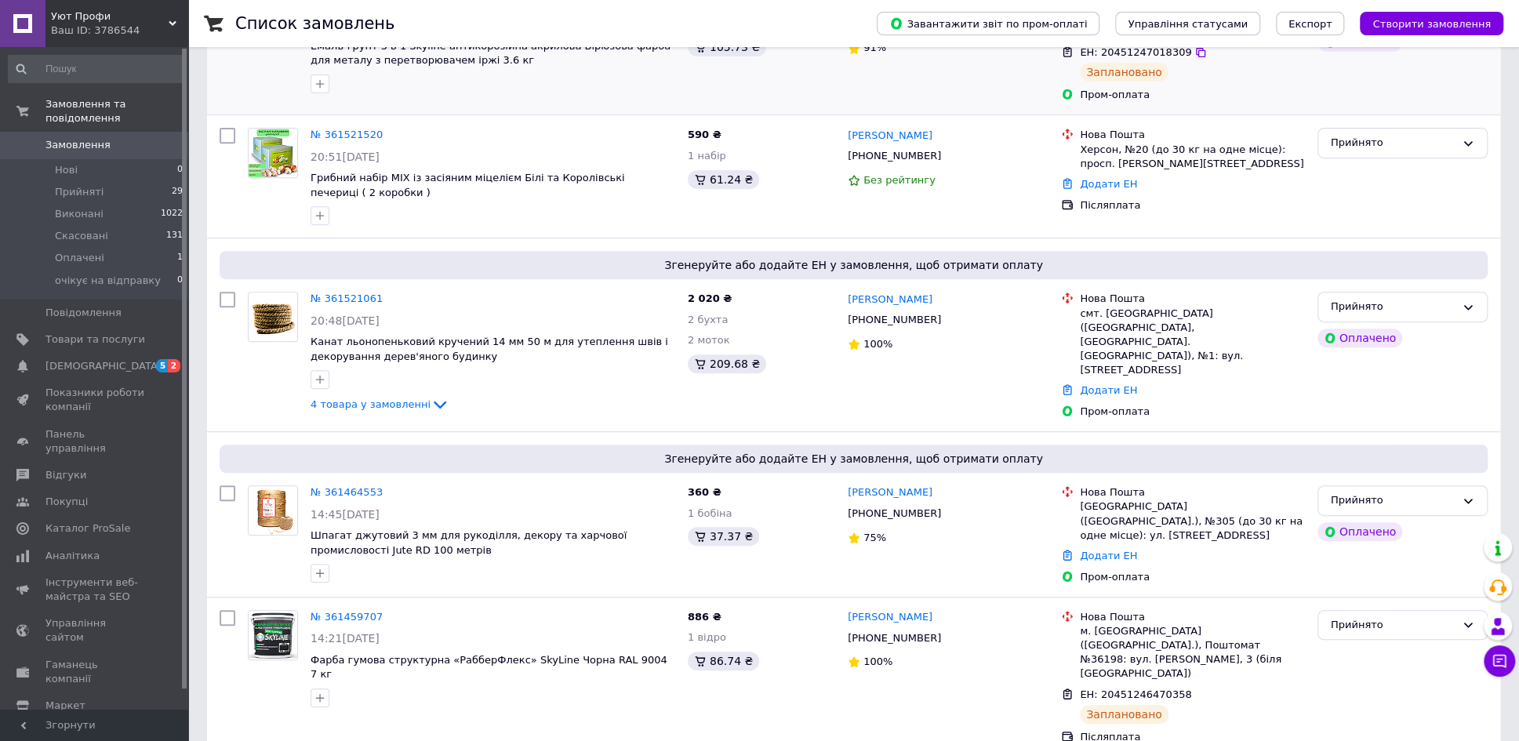
scroll to position [392, 0]
click at [1098, 179] on link "Додати ЕН" at bounding box center [1108, 183] width 57 height 12
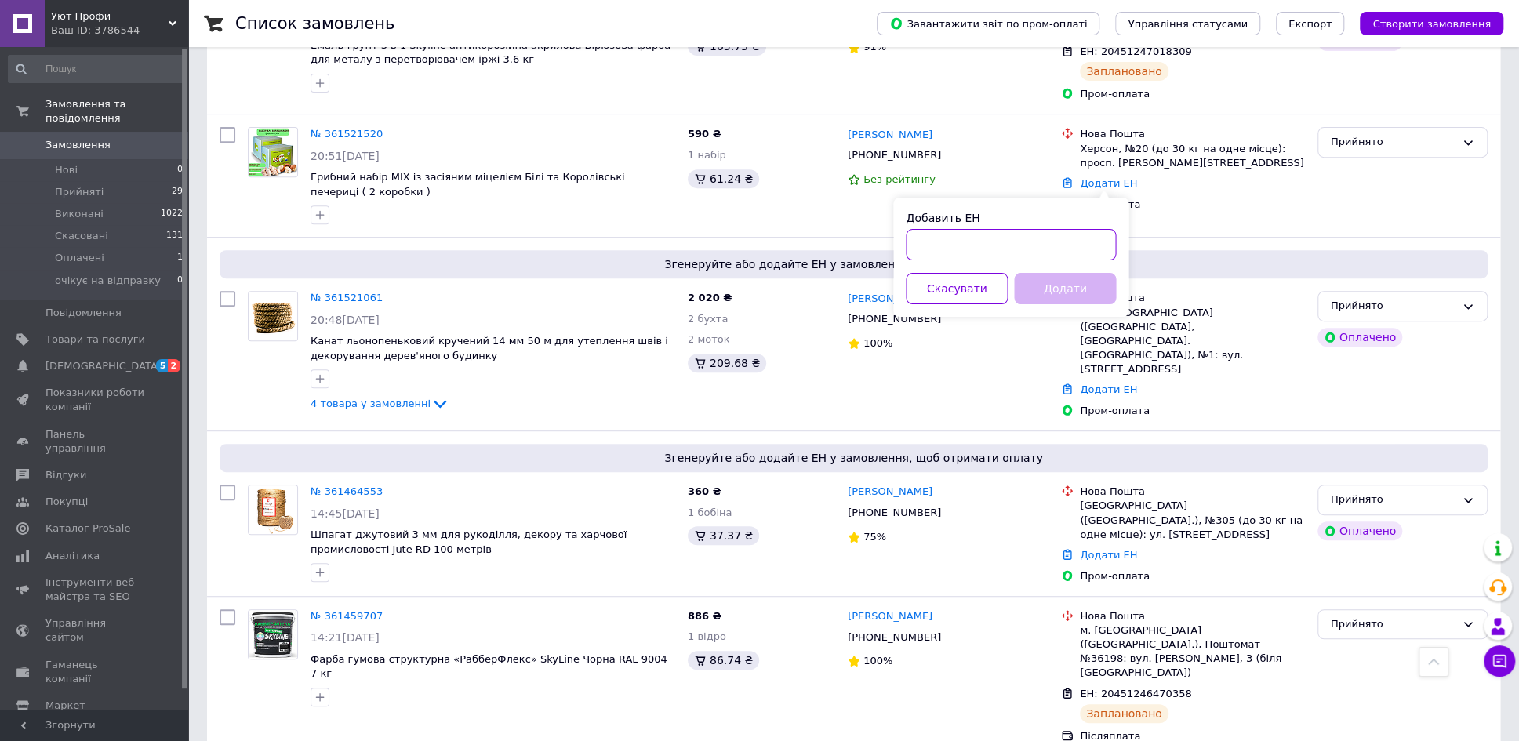
click at [915, 246] on input "Добавить ЕН" at bounding box center [1011, 244] width 210 height 31
paste input "20451247227970"
type input "20451247227970"
click at [1059, 286] on button "Додати" at bounding box center [1065, 288] width 102 height 31
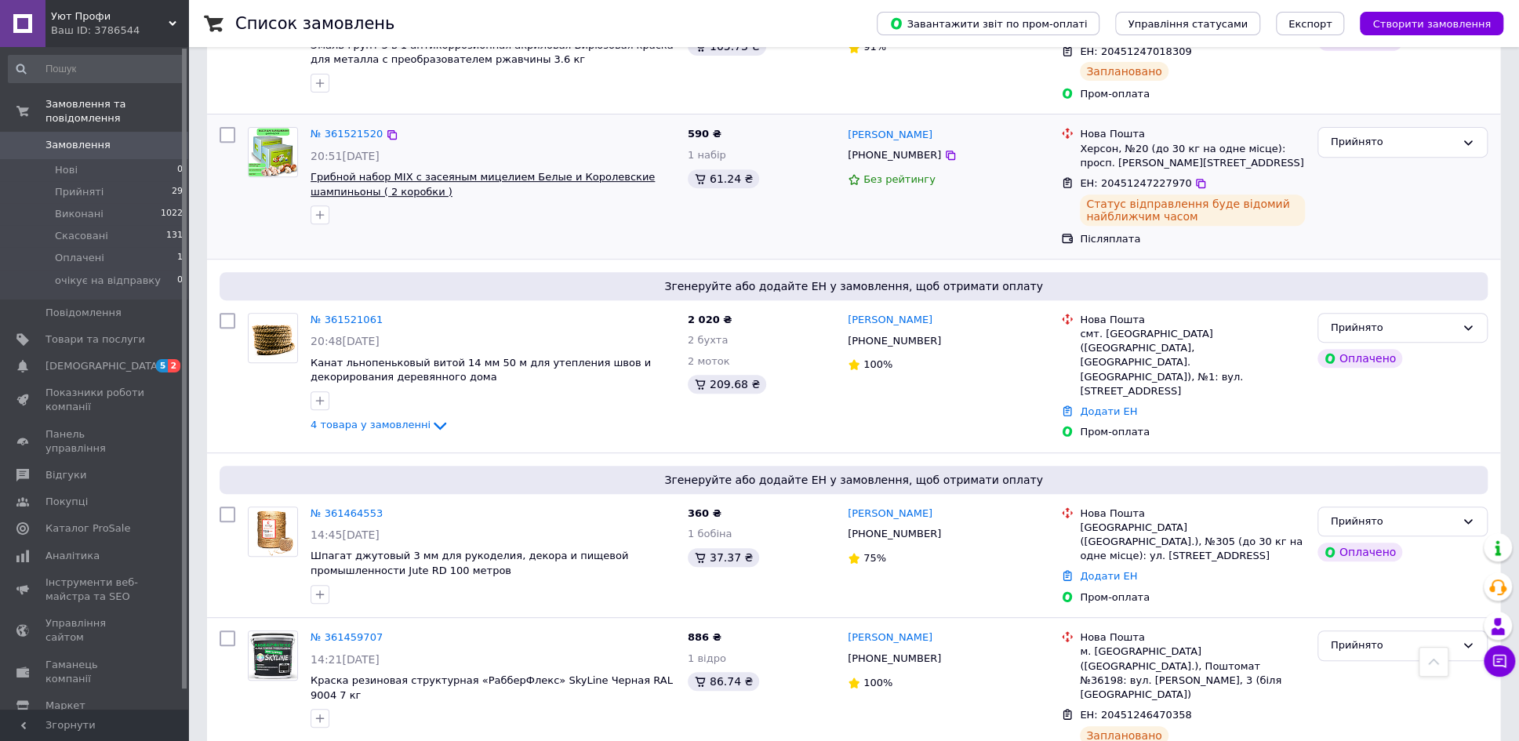
click at [464, 173] on span "Грибной набор MIX с засеяным мицелием Белые и Королевские шампиньоны ( 2 коробк…" at bounding box center [482, 184] width 344 height 27
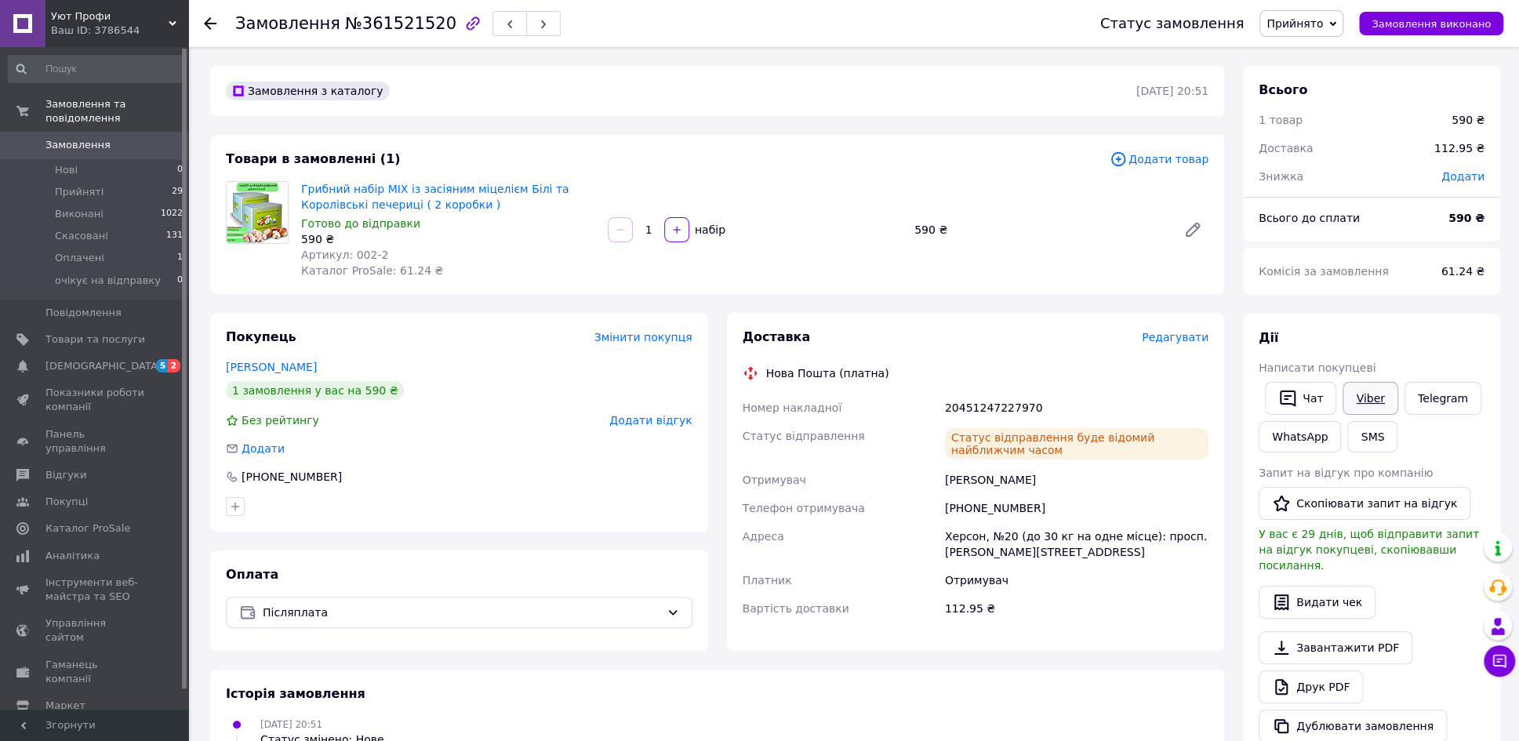
click at [1363, 393] on link "Viber" at bounding box center [1369, 398] width 55 height 33
click at [206, 272] on div "Замовлення з каталогу 11.09.2025 | 20:51 Товари в замовленні (1) Додати товар Г…" at bounding box center [717, 602] width 1033 height 1072
drag, startPoint x: 488, startPoint y: 204, endPoint x: 297, endPoint y: 183, distance: 192.5
click at [297, 183] on div "Грибний набір MIX із засіяним міцелієм Білі та Королівські печериці ( 2 коробки…" at bounding box center [448, 229] width 307 height 103
copy link "Грибний набір MIX із засіяним міцелієм Білі та Королівські печериці ( 2 коробки…"
